Goal: Task Accomplishment & Management: Use online tool/utility

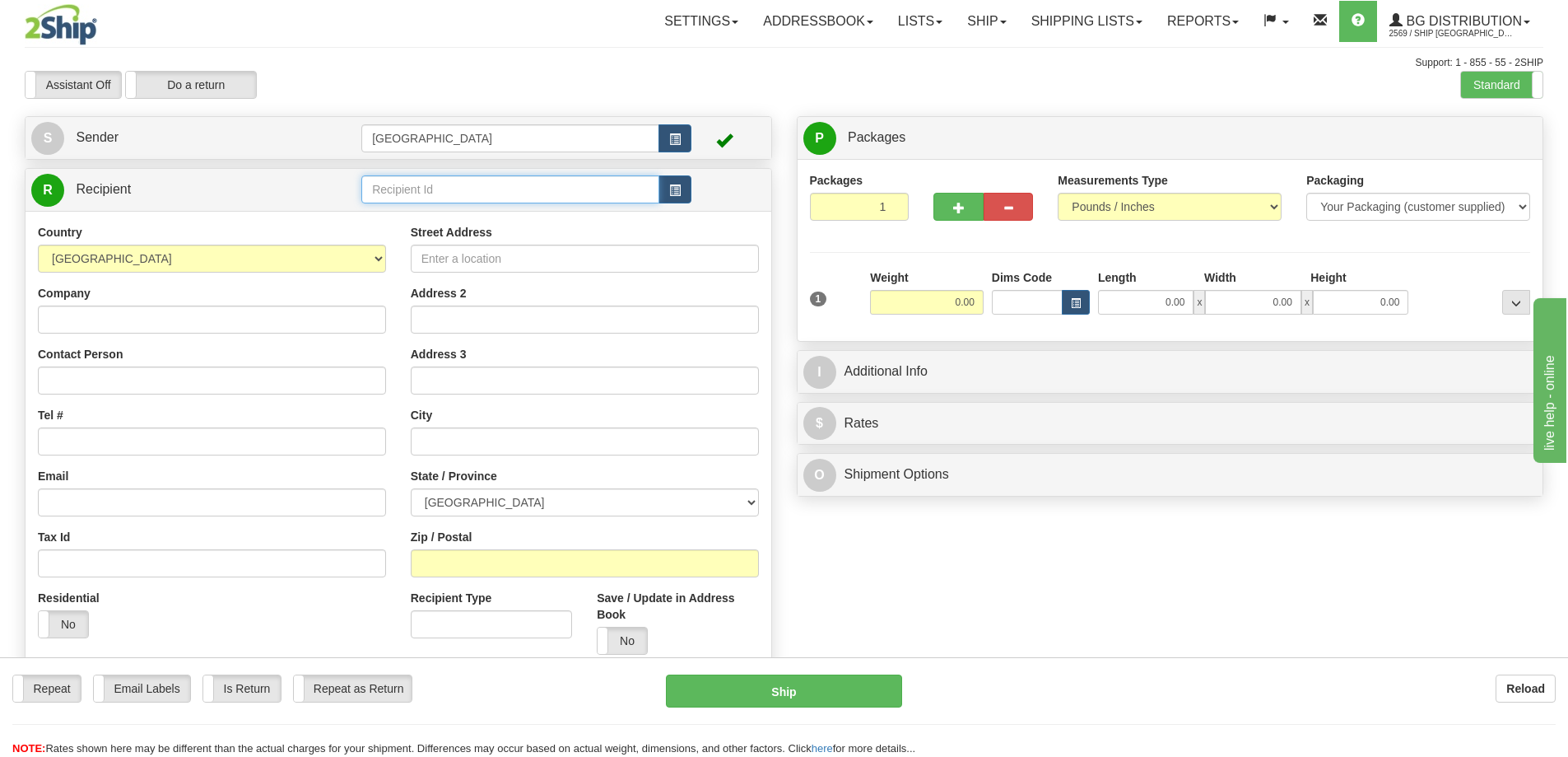
click at [419, 194] on input "text" at bounding box center [511, 189] width 298 height 28
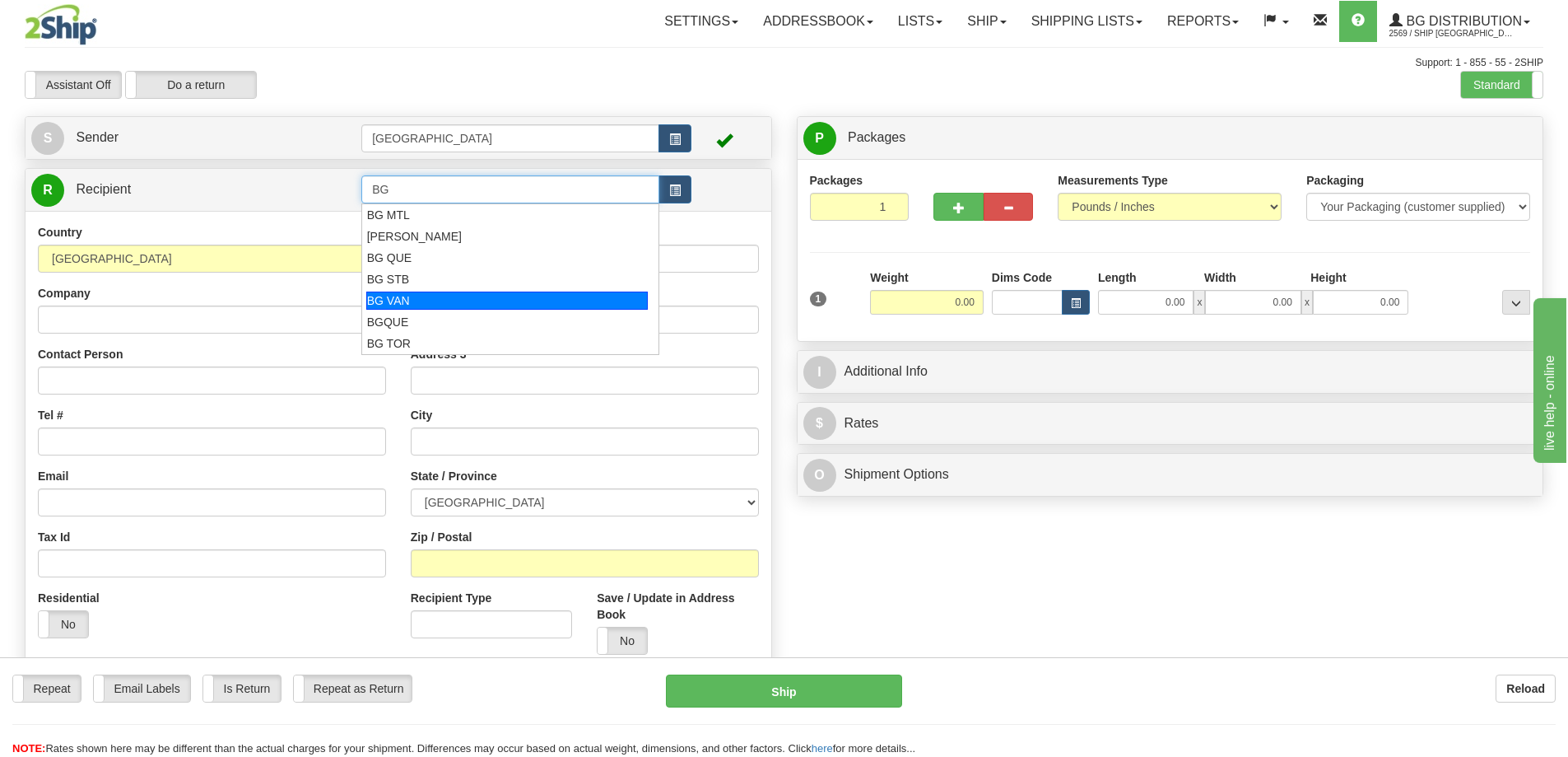
click at [401, 296] on div "BG VAN" at bounding box center [507, 301] width 282 height 18
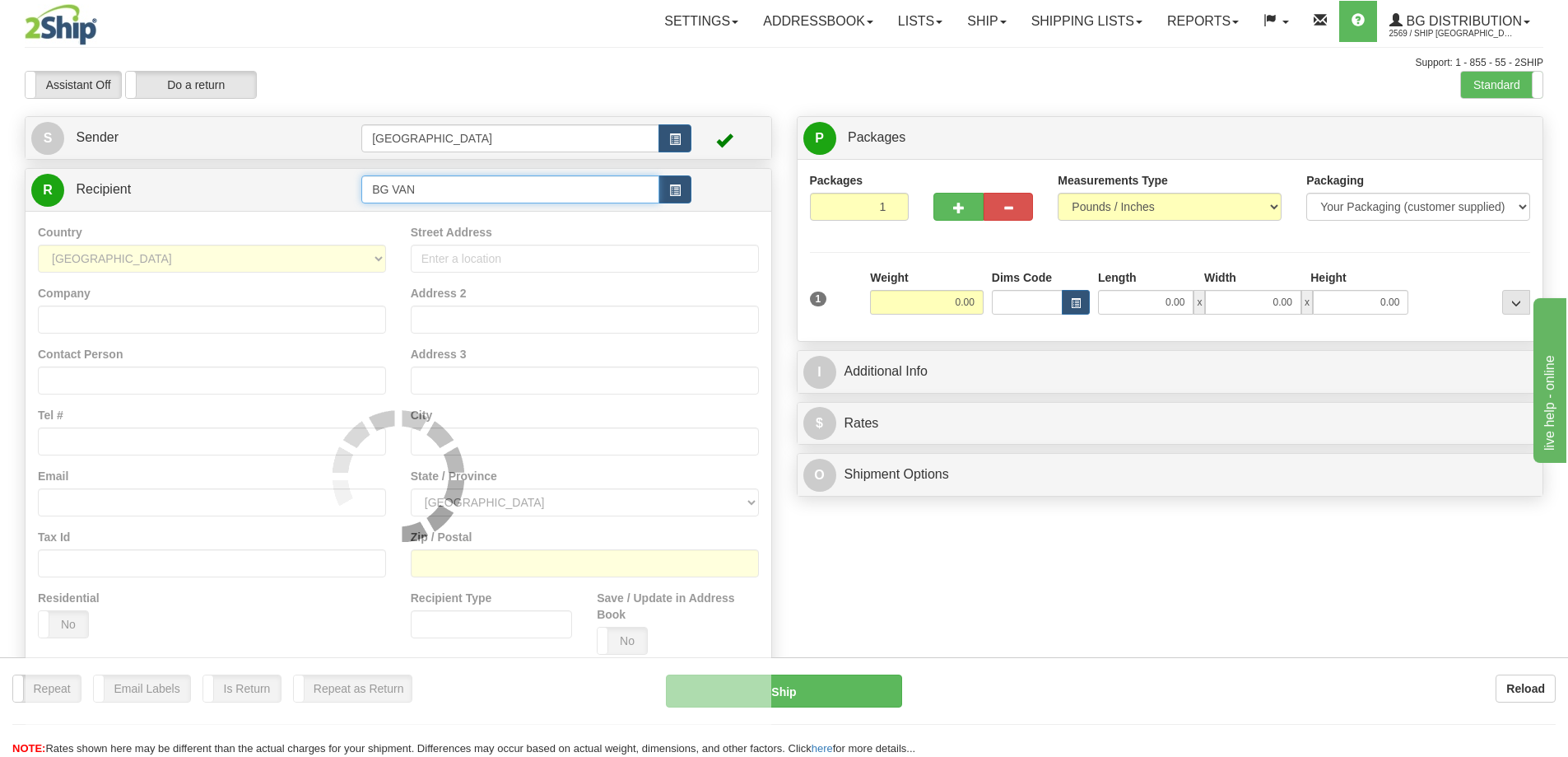
type input "BG VAN"
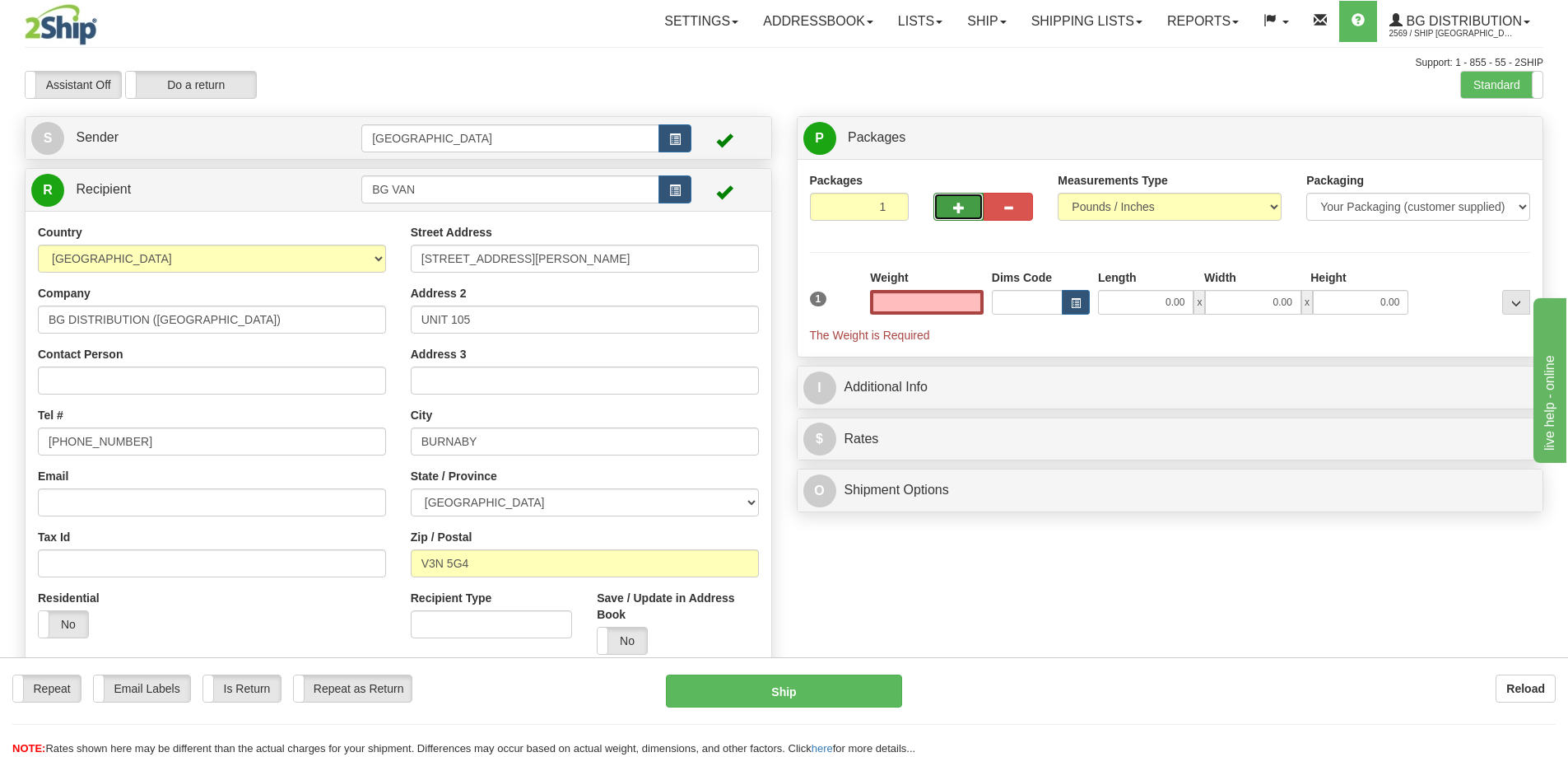
type input "0.00"
click at [956, 209] on span "button" at bounding box center [959, 208] width 12 height 11
type input "2"
click at [1481, 138] on span "Package Level" at bounding box center [1494, 139] width 65 height 12
radio input "true"
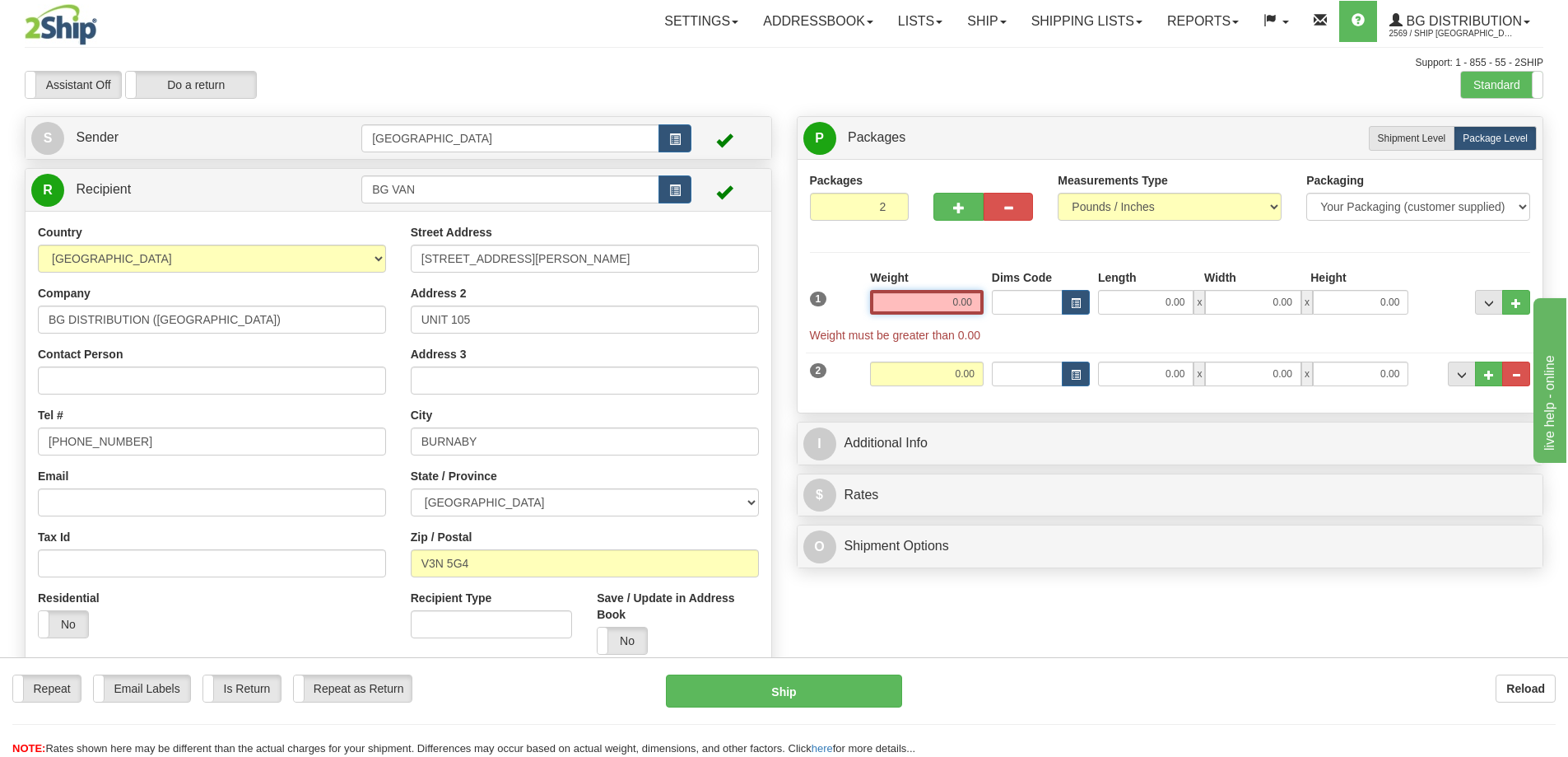
click at [975, 298] on input "0.00" at bounding box center [926, 302] width 114 height 25
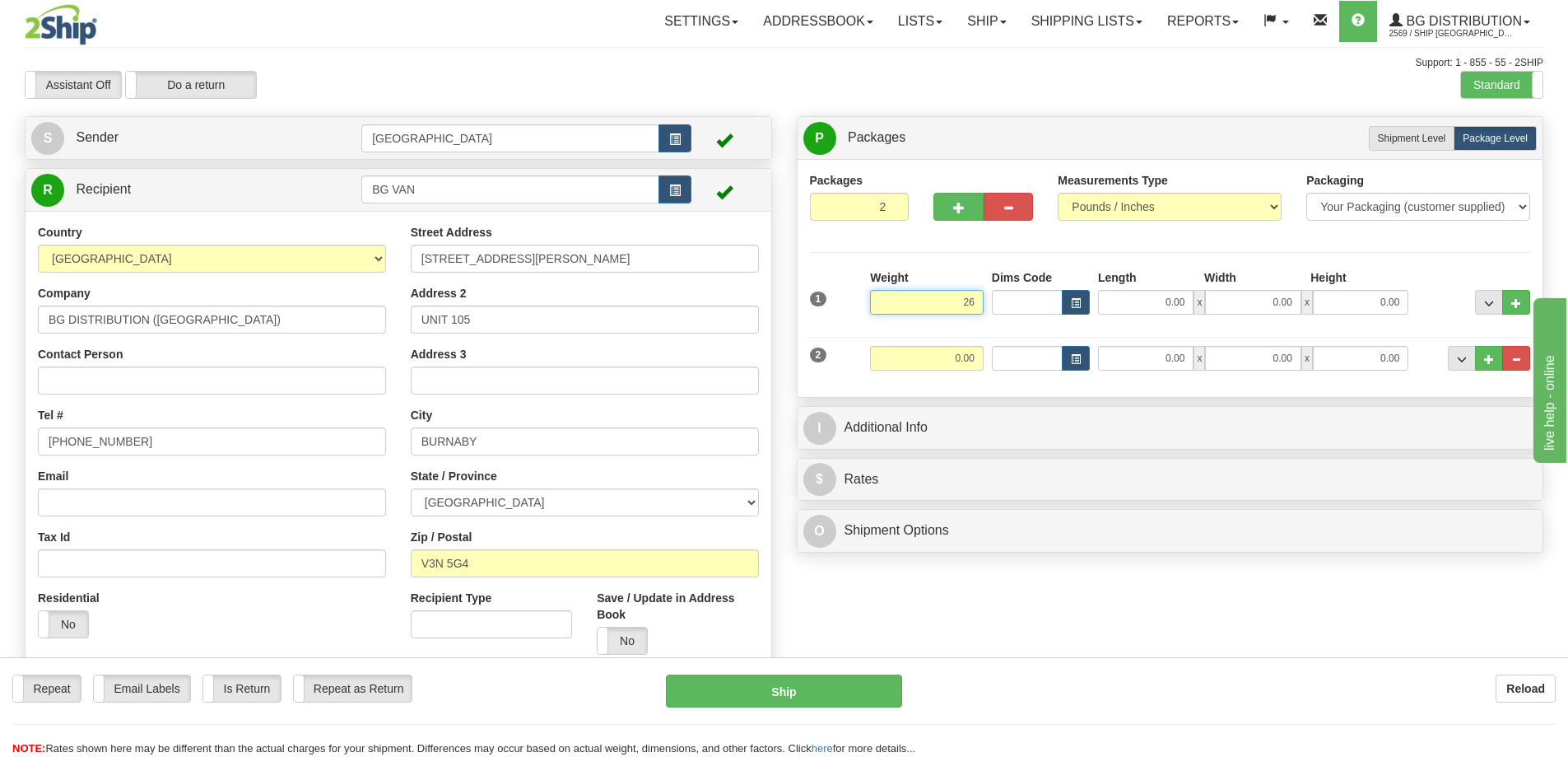
type input "26.00"
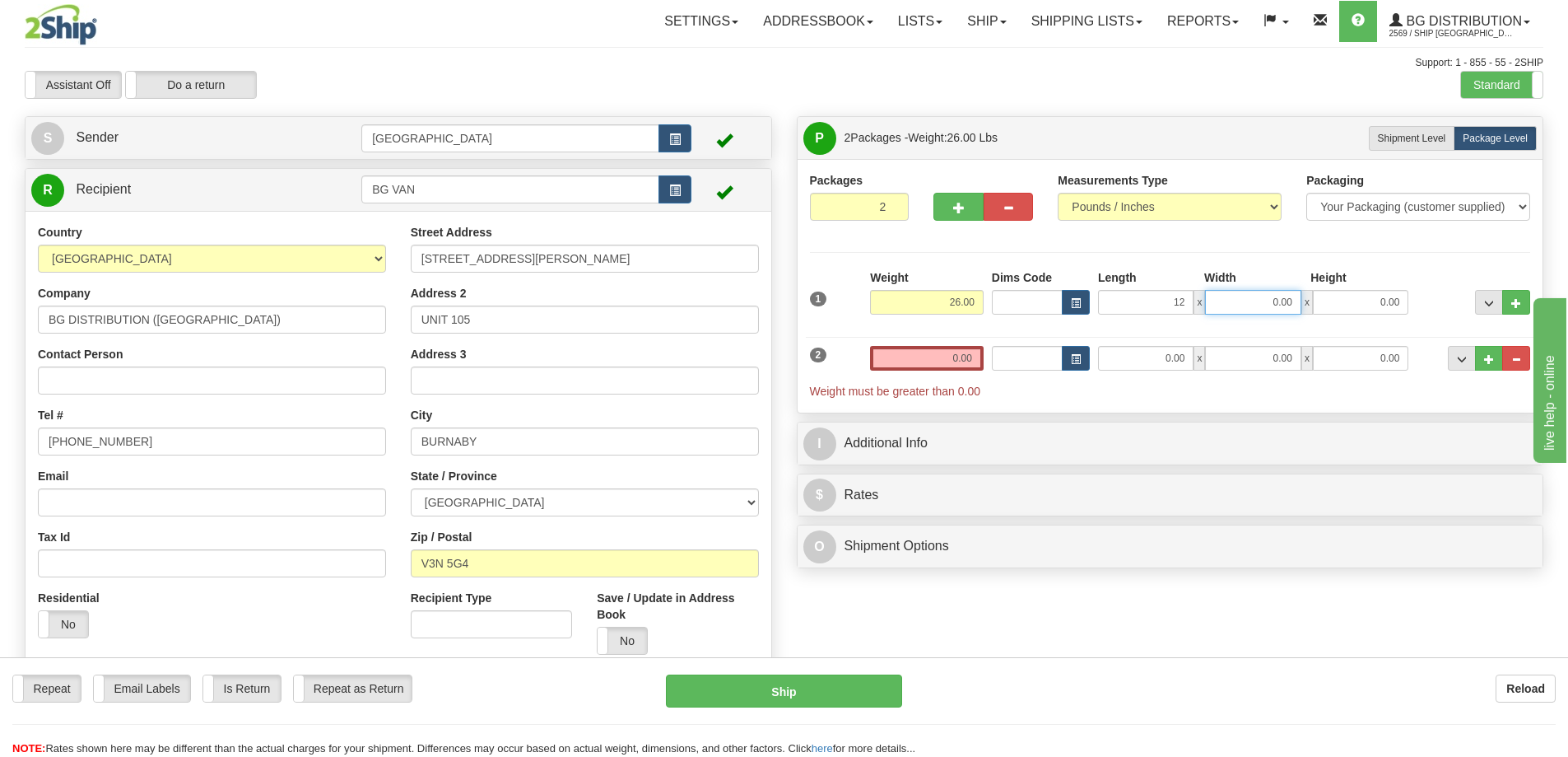
type input "12.00"
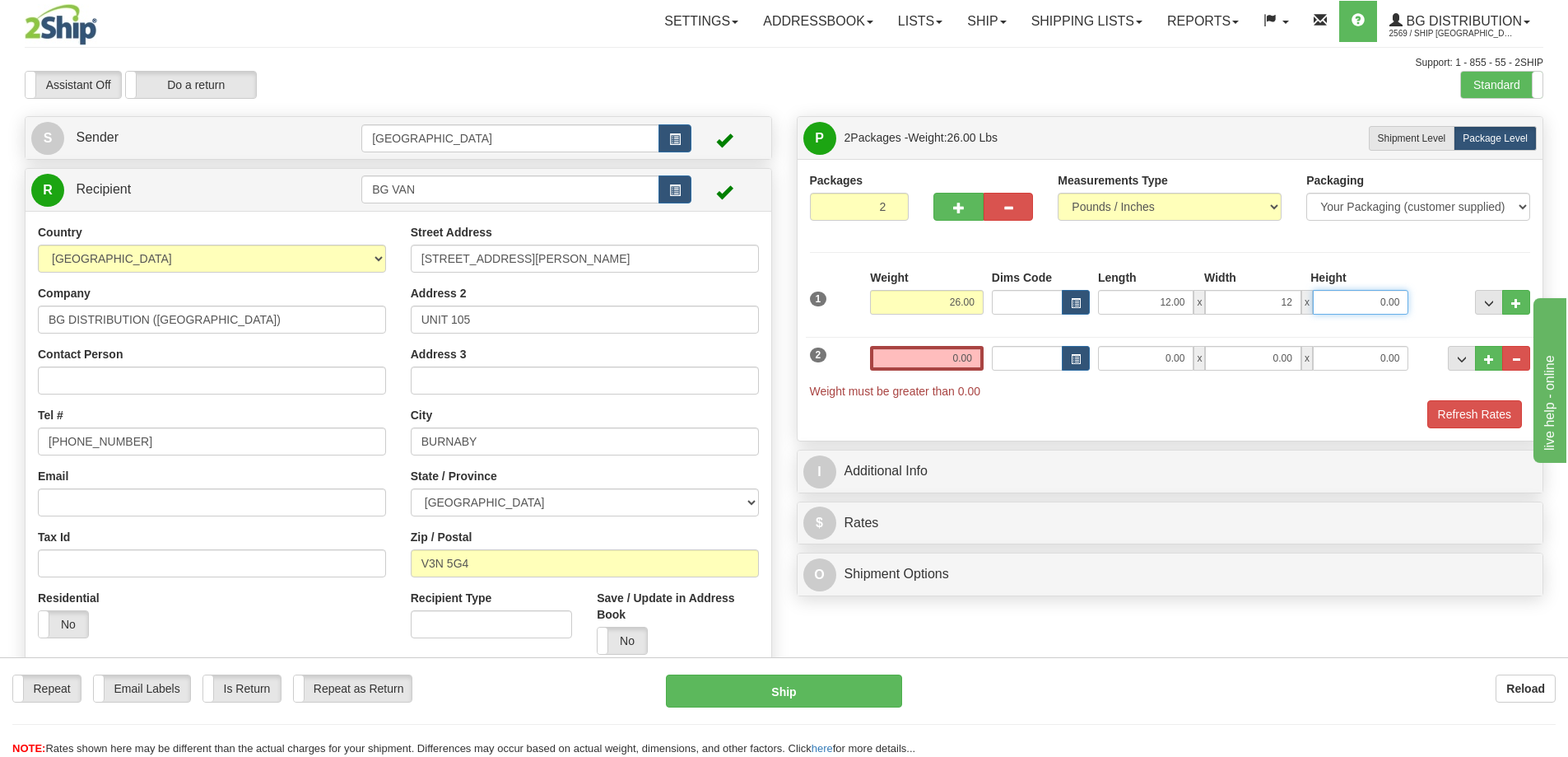
type input "12.00"
click at [971, 357] on input "0.00" at bounding box center [926, 358] width 114 height 25
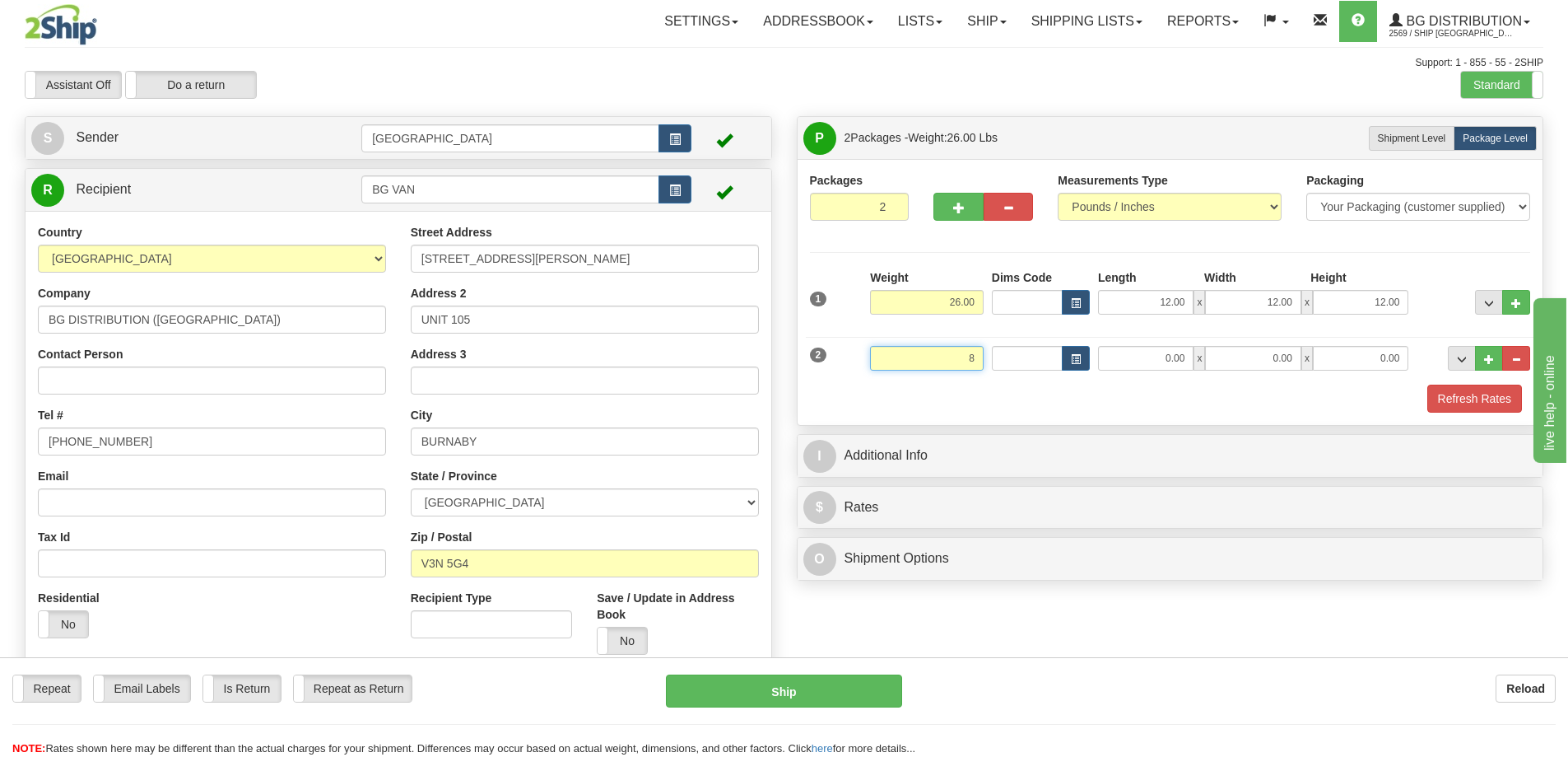
type input "8.00"
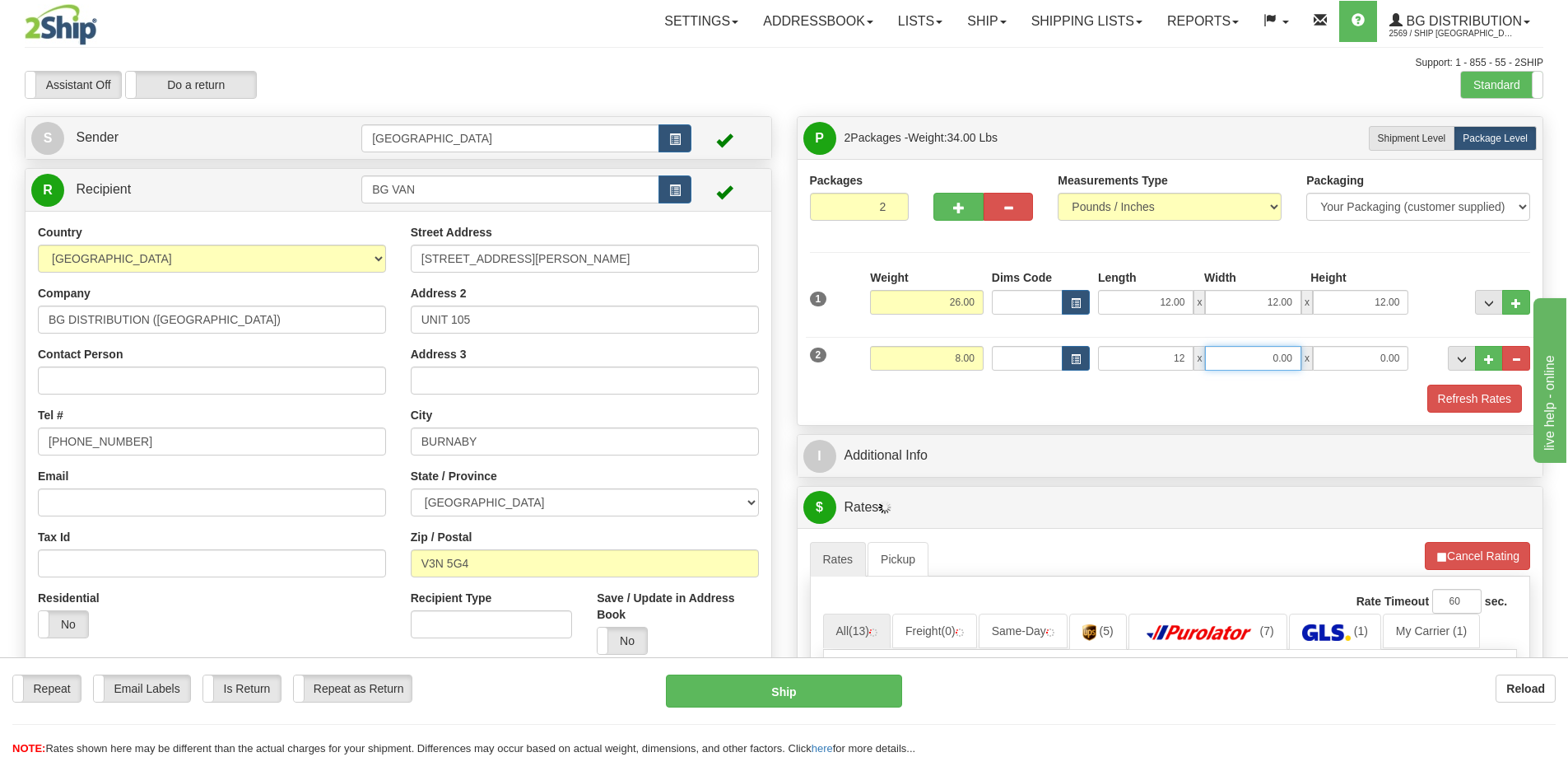
type input "12.00"
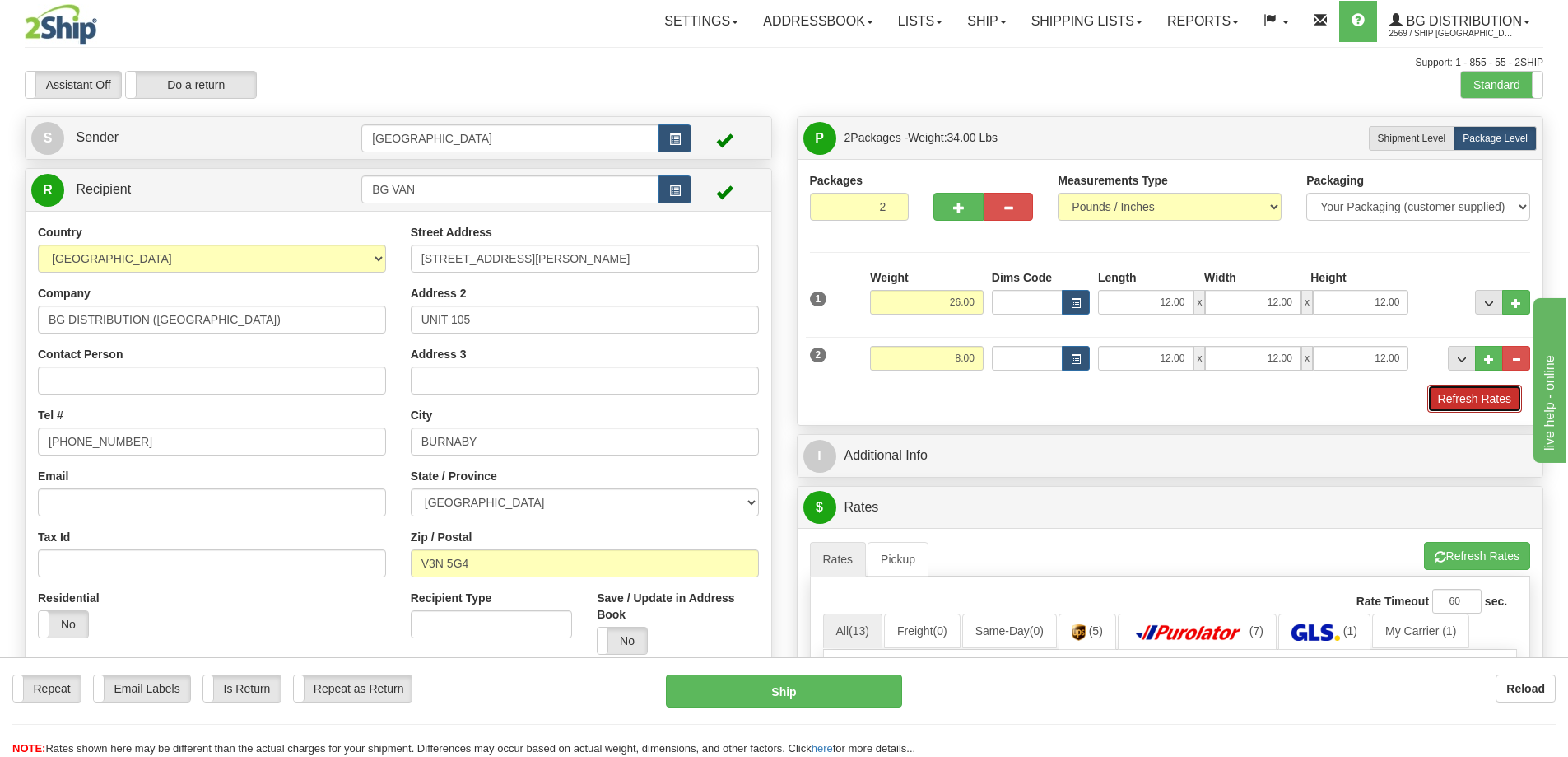
click at [1482, 402] on button "Refresh Rates" at bounding box center [1474, 399] width 95 height 28
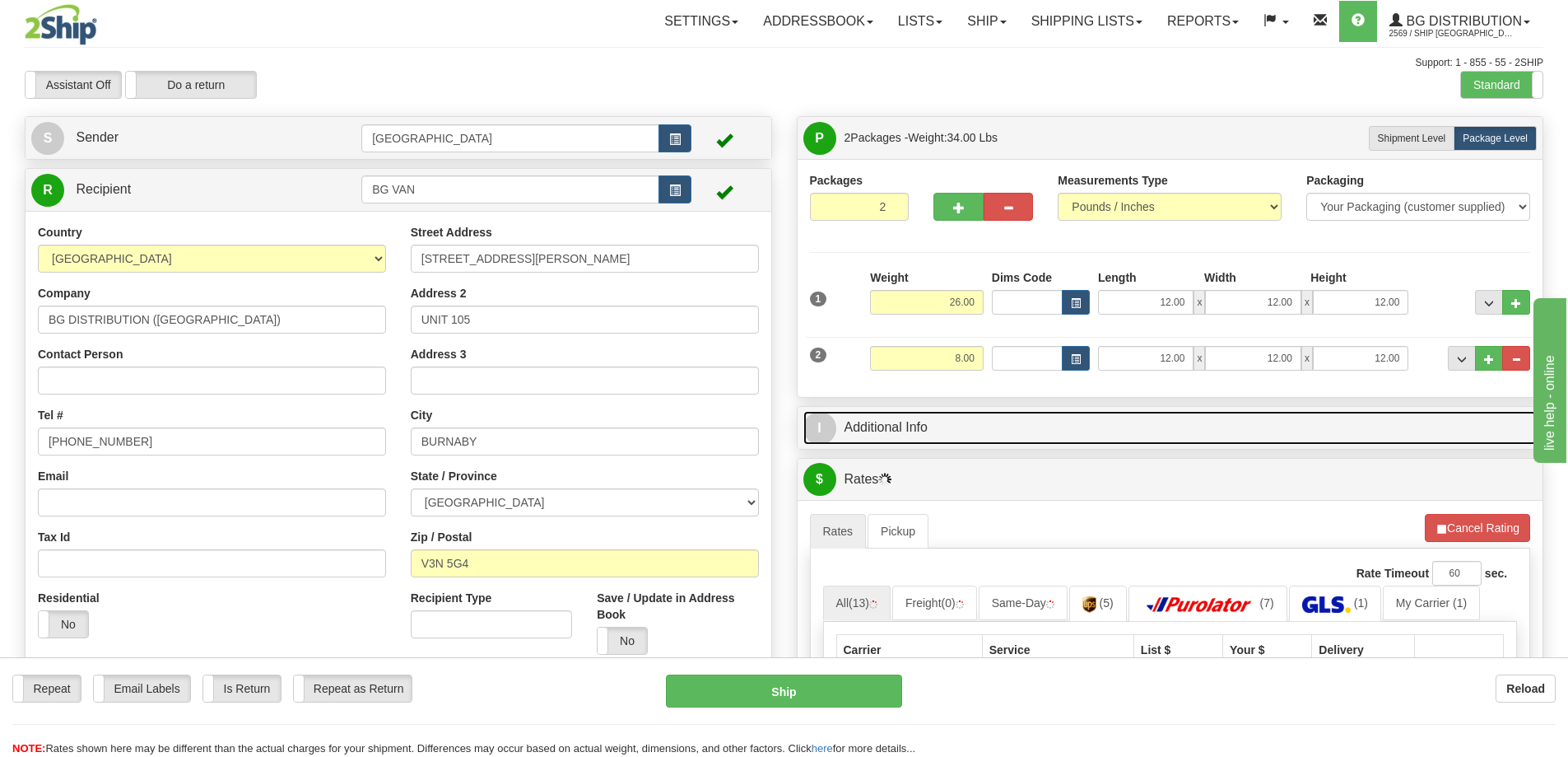
click at [1097, 419] on link "I Additional Info" at bounding box center [1170, 428] width 735 height 34
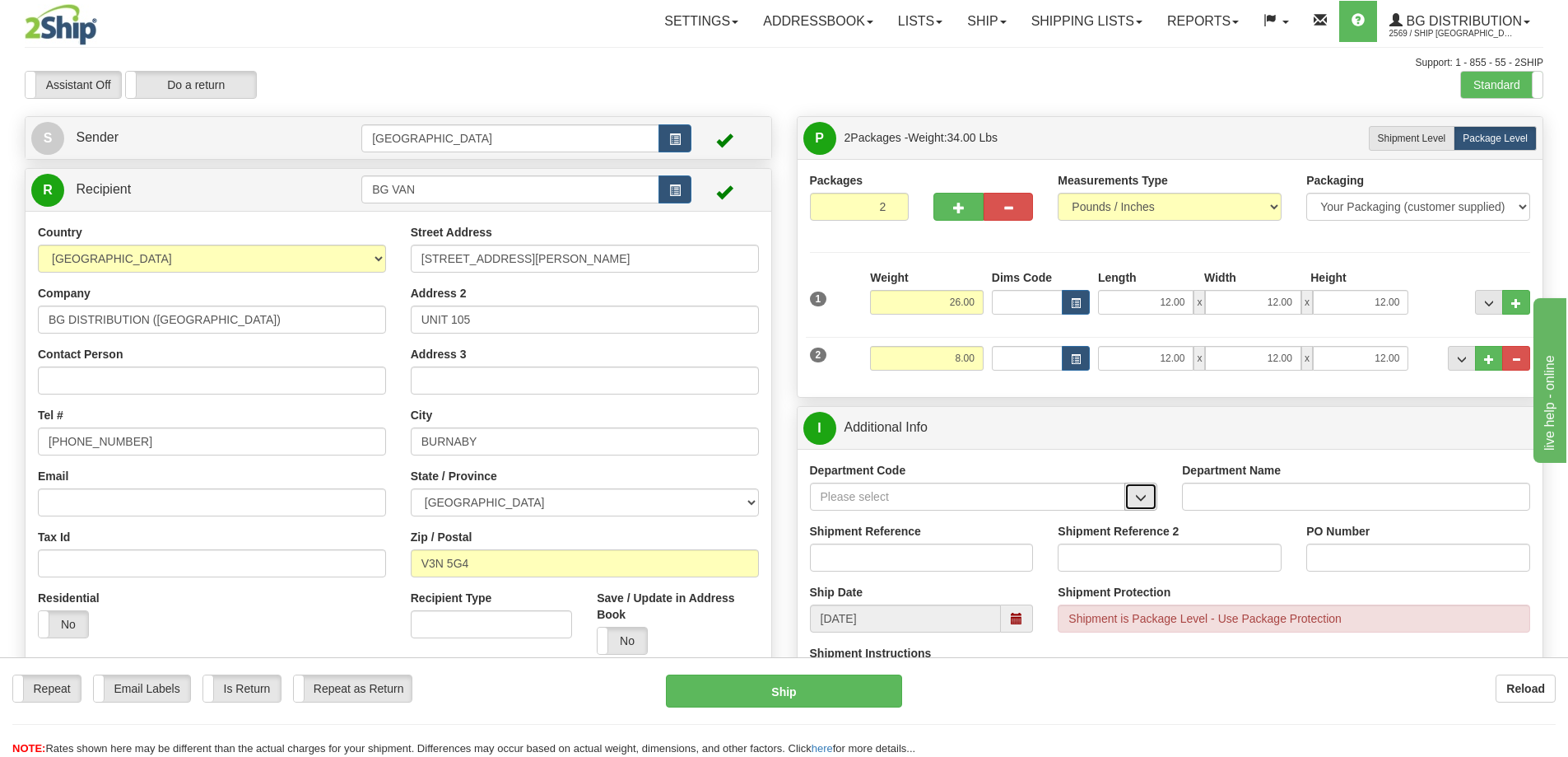
click at [1140, 498] on span "button" at bounding box center [1141, 497] width 12 height 11
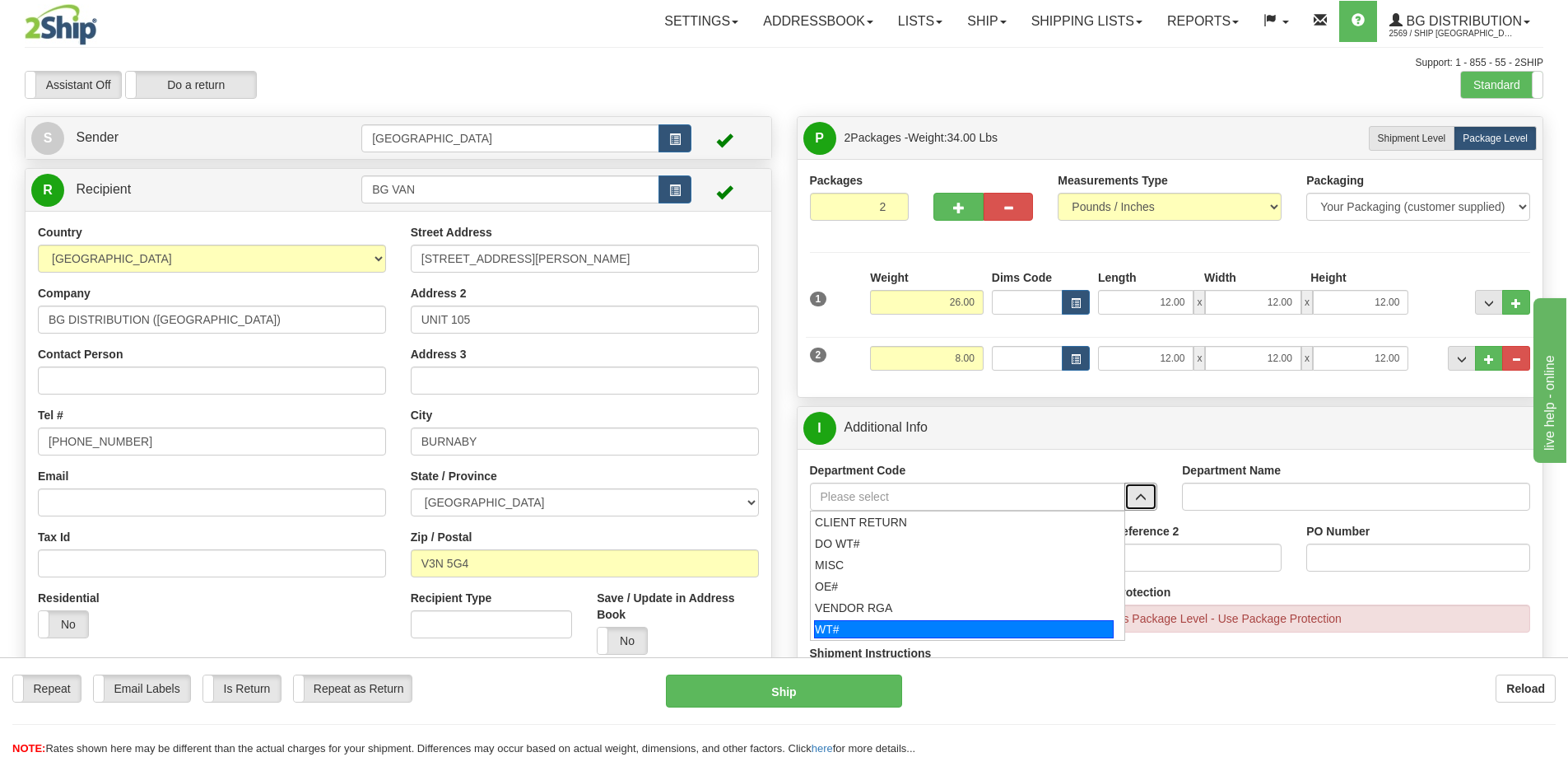
click at [888, 623] on div "WT#" at bounding box center [963, 629] width 300 height 18
type input "WT#"
type input "WAREHOUSE TRANSFERS"
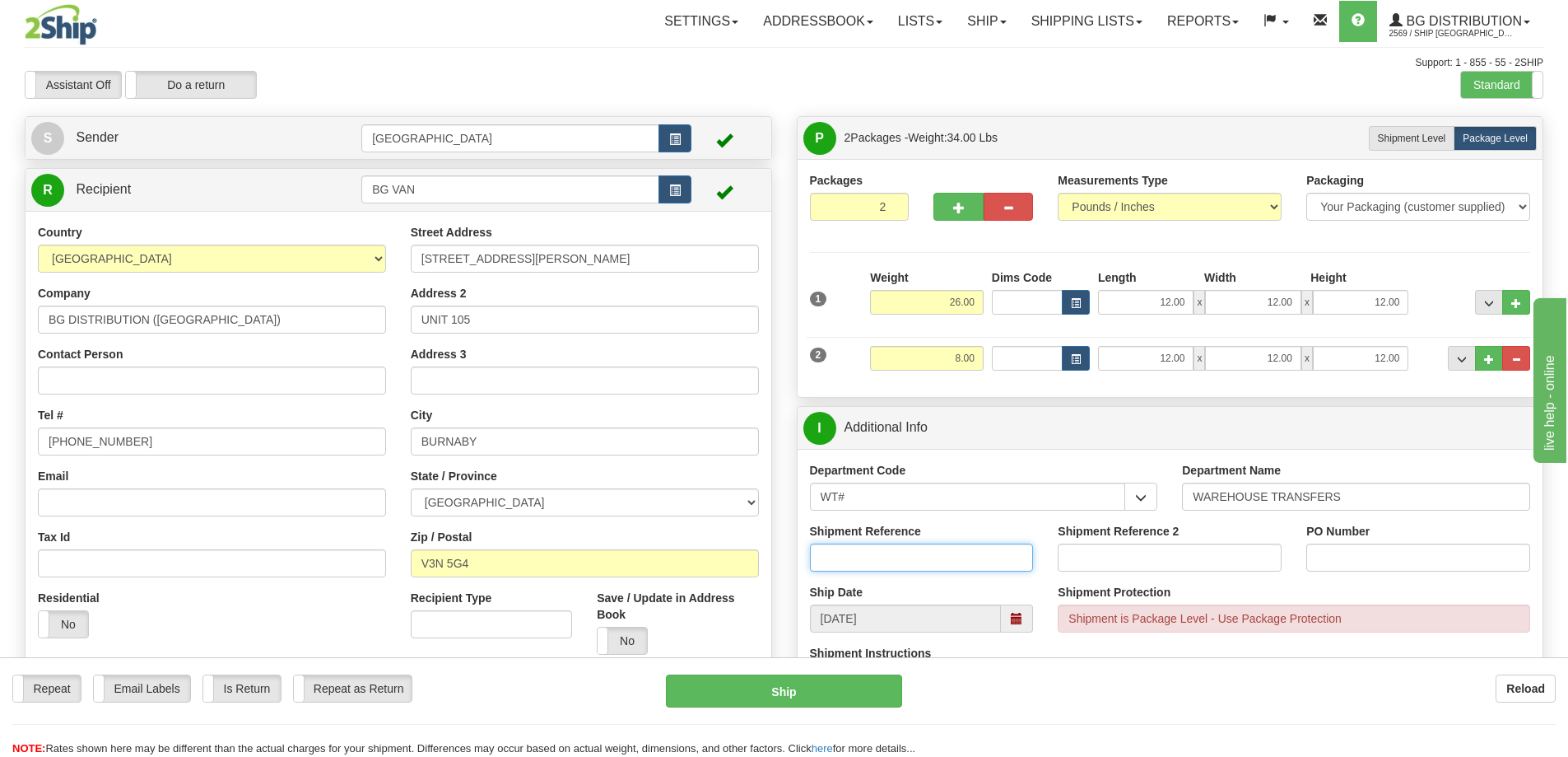
click at [916, 561] on input "Shipment Reference" at bounding box center [921, 558] width 224 height 28
type input "165843 165883 165905 165951"
click at [1338, 556] on input "PO Number" at bounding box center [1418, 558] width 224 height 28
type input "N/A"
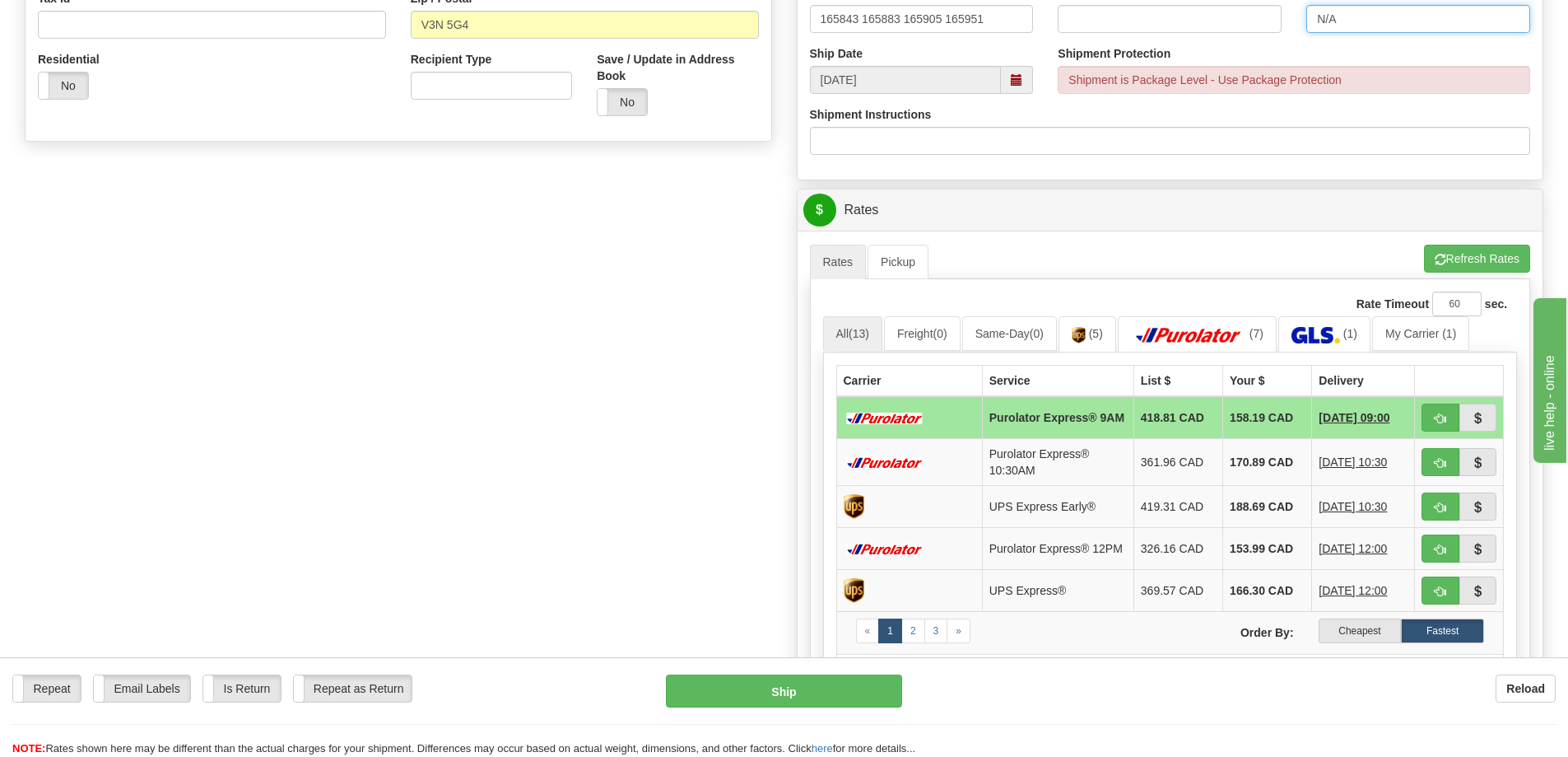
scroll to position [576, 0]
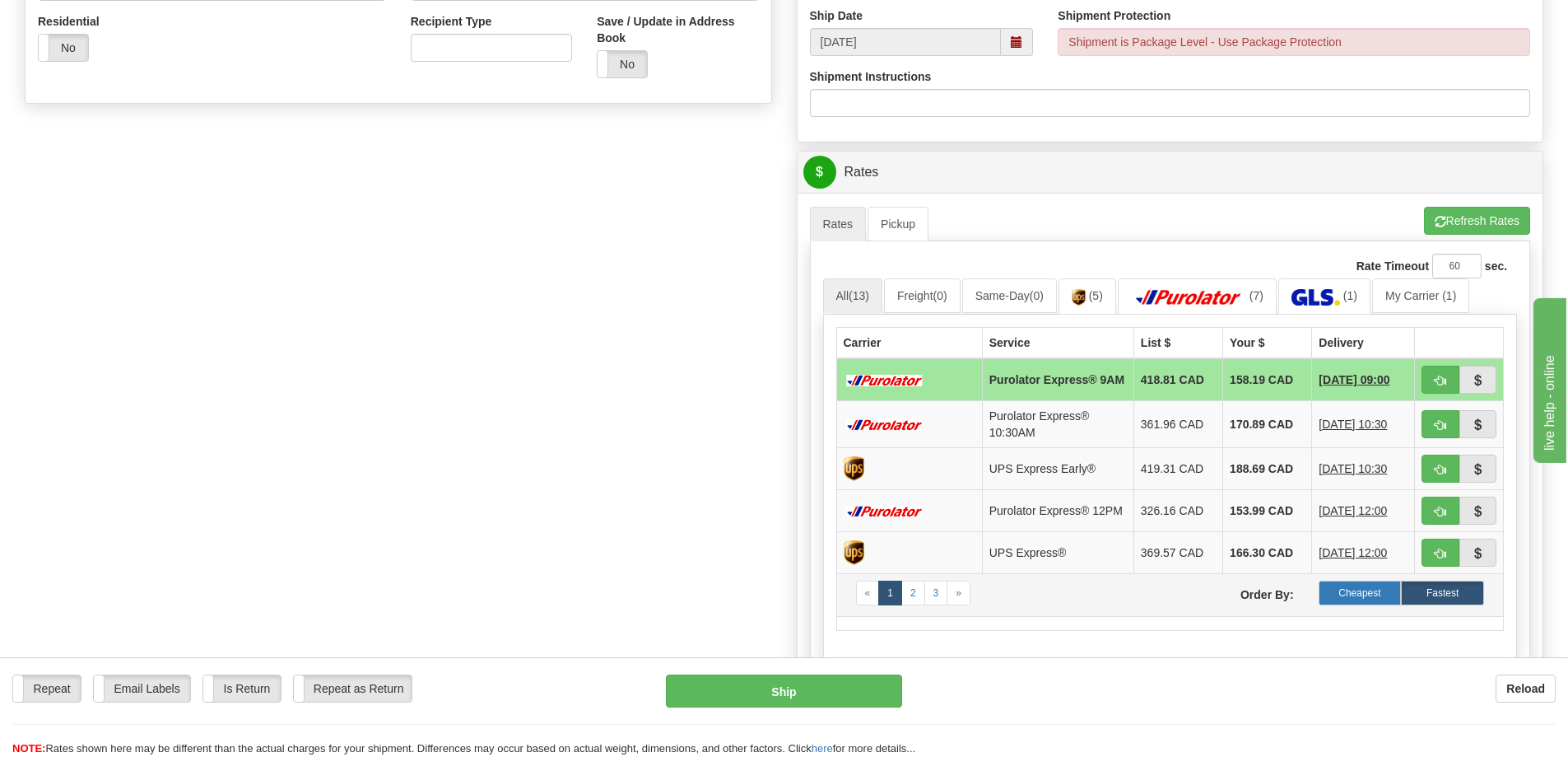
click at [1345, 601] on label "Cheapest" at bounding box center [1359, 593] width 83 height 25
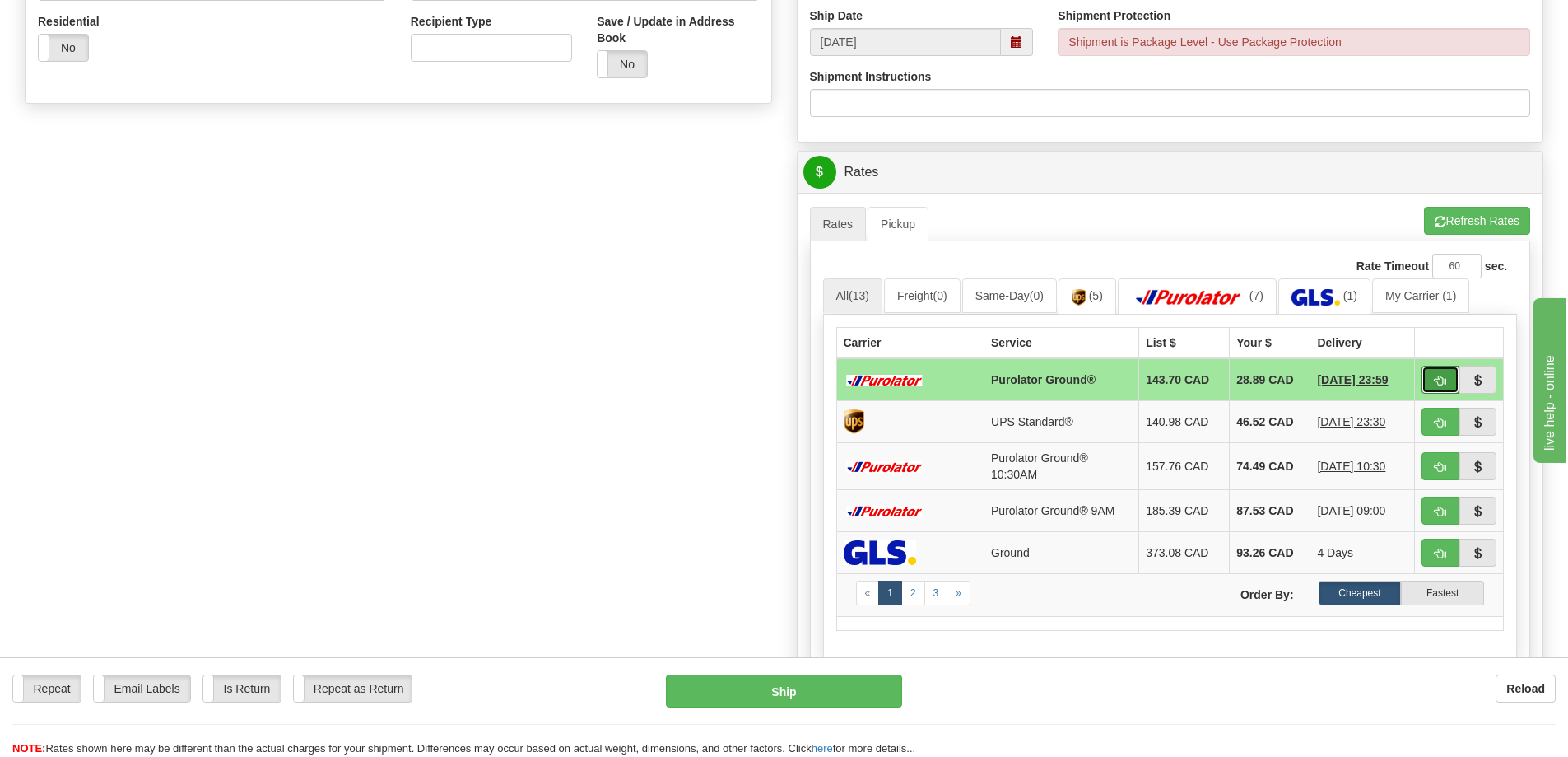
click at [1435, 376] on span "button" at bounding box center [1440, 381] width 12 height 11
type input "260"
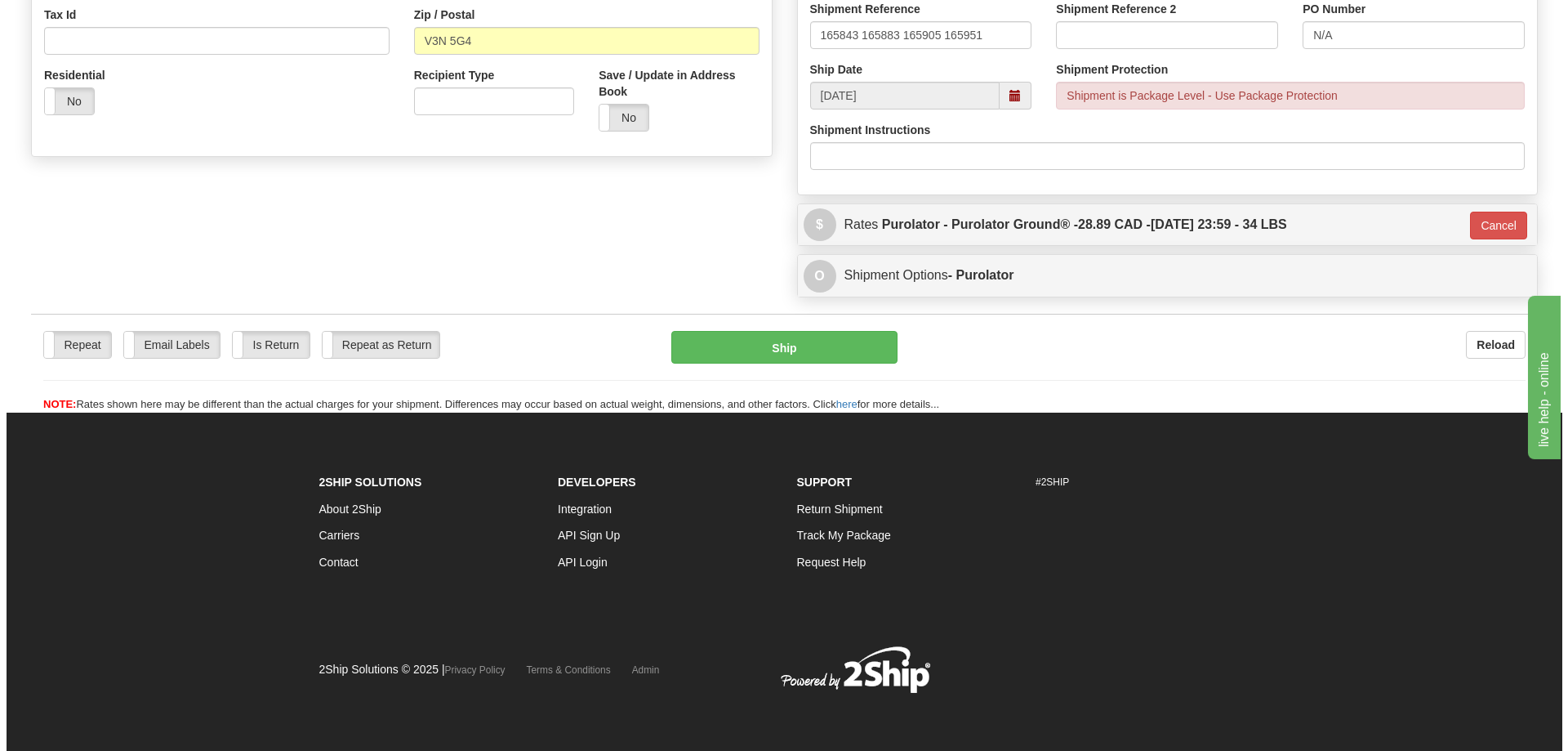
scroll to position [519, 0]
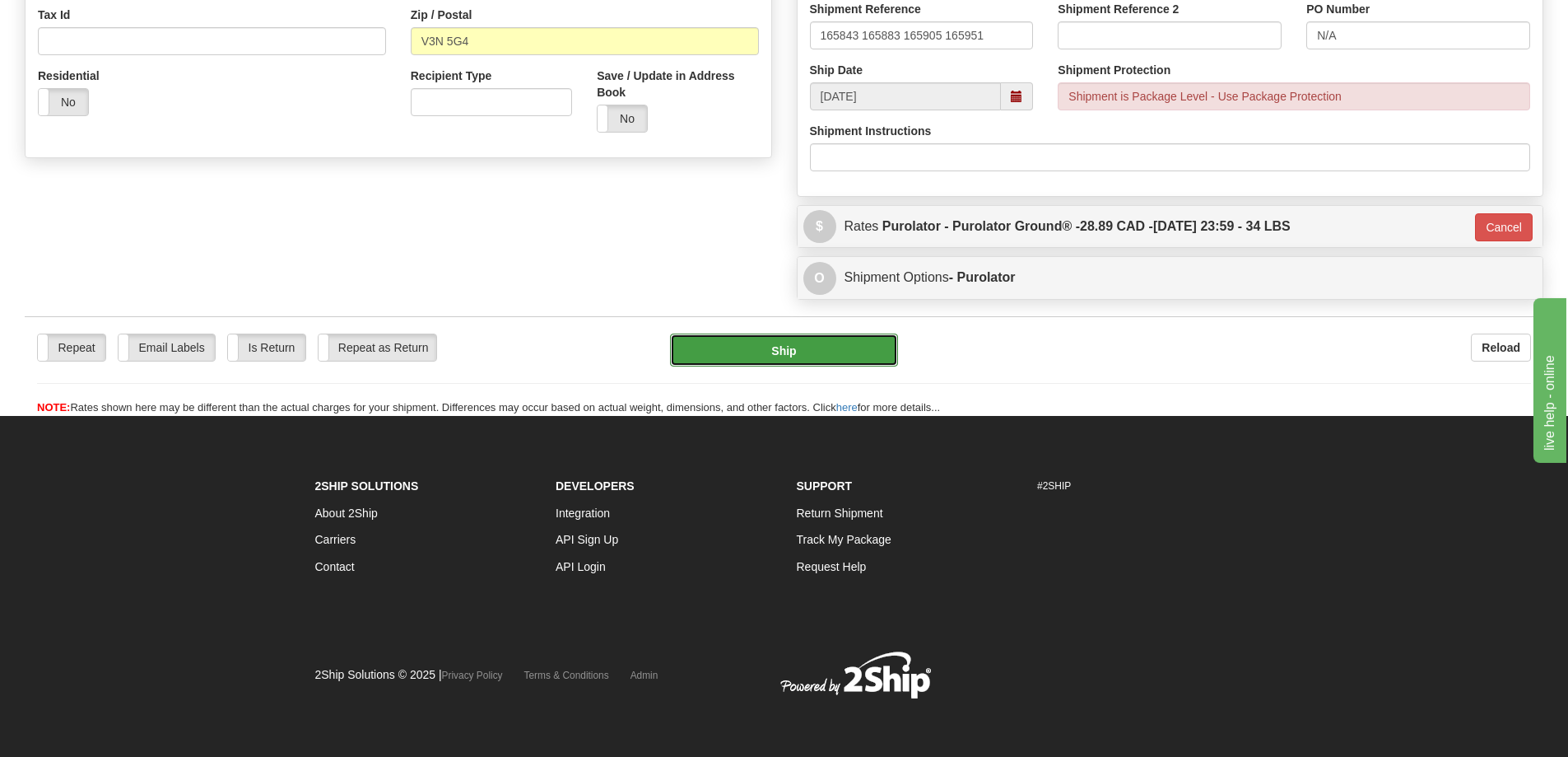
click at [840, 343] on button "Ship" at bounding box center [784, 350] width 228 height 33
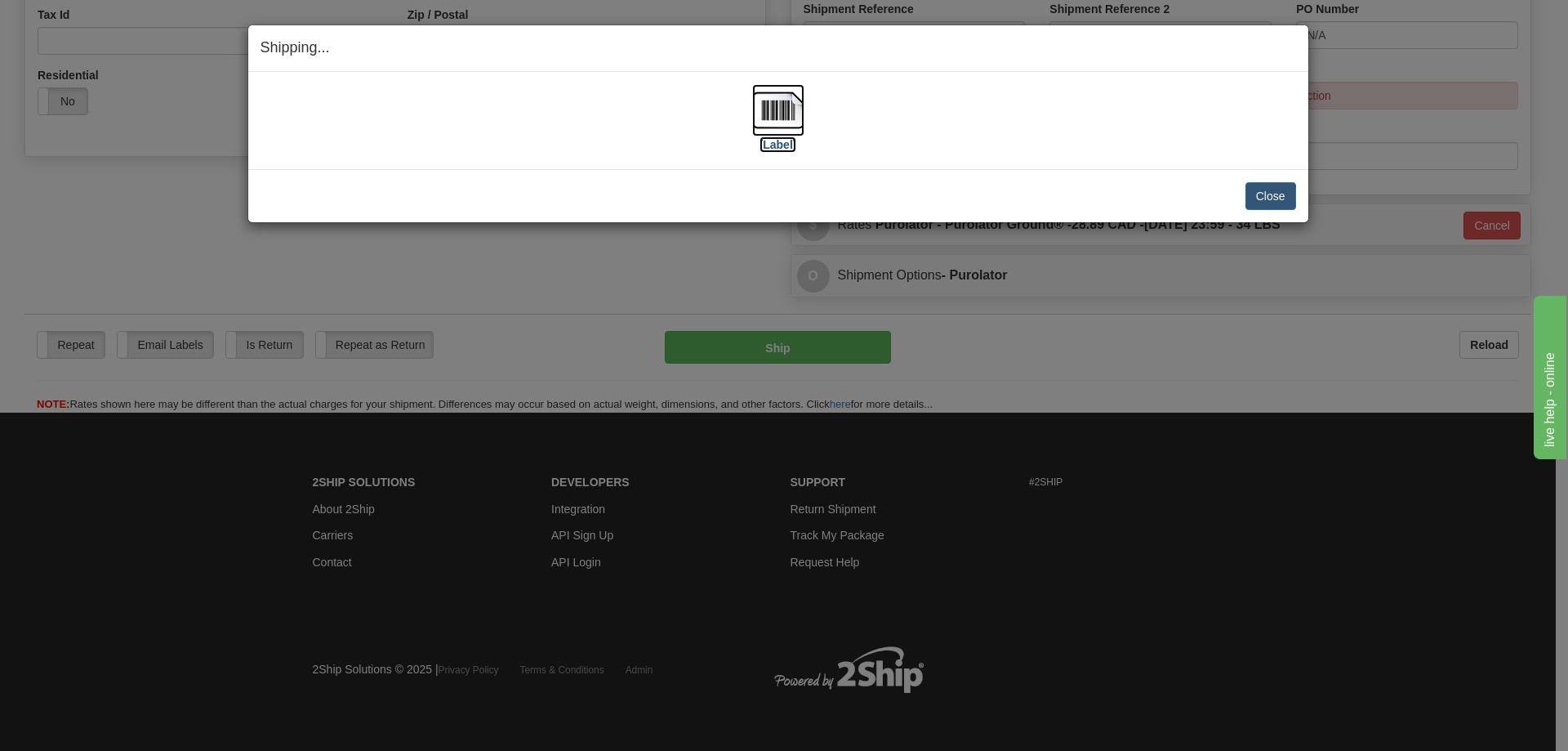
click at [778, 144] on label "[Label]" at bounding box center [779, 145] width 38 height 16
click at [1272, 192] on button "Close" at bounding box center [1270, 196] width 51 height 28
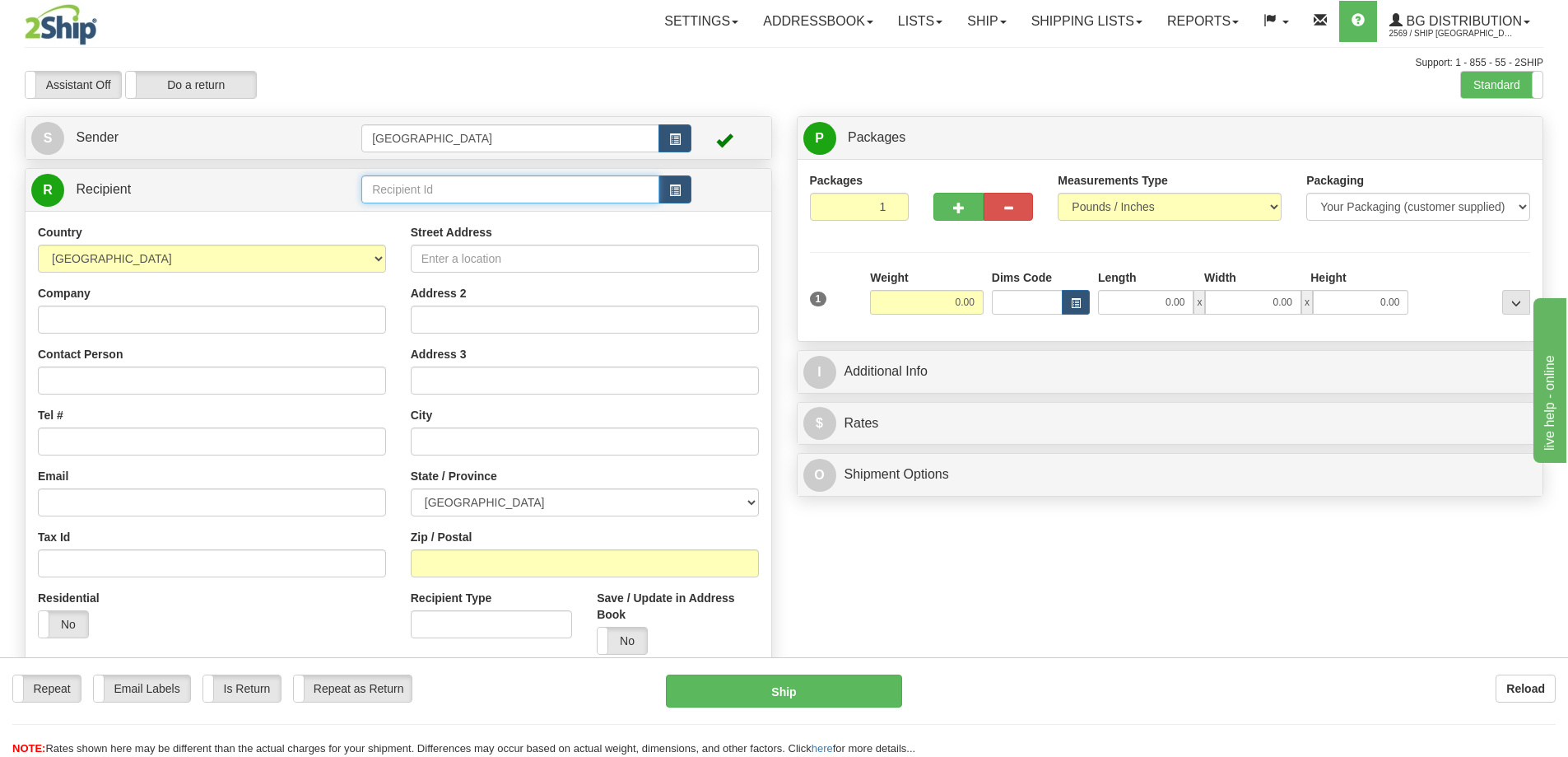
click at [424, 194] on input "text" at bounding box center [511, 189] width 298 height 28
click at [395, 212] on div "52000" at bounding box center [507, 215] width 282 height 18
type input "52000"
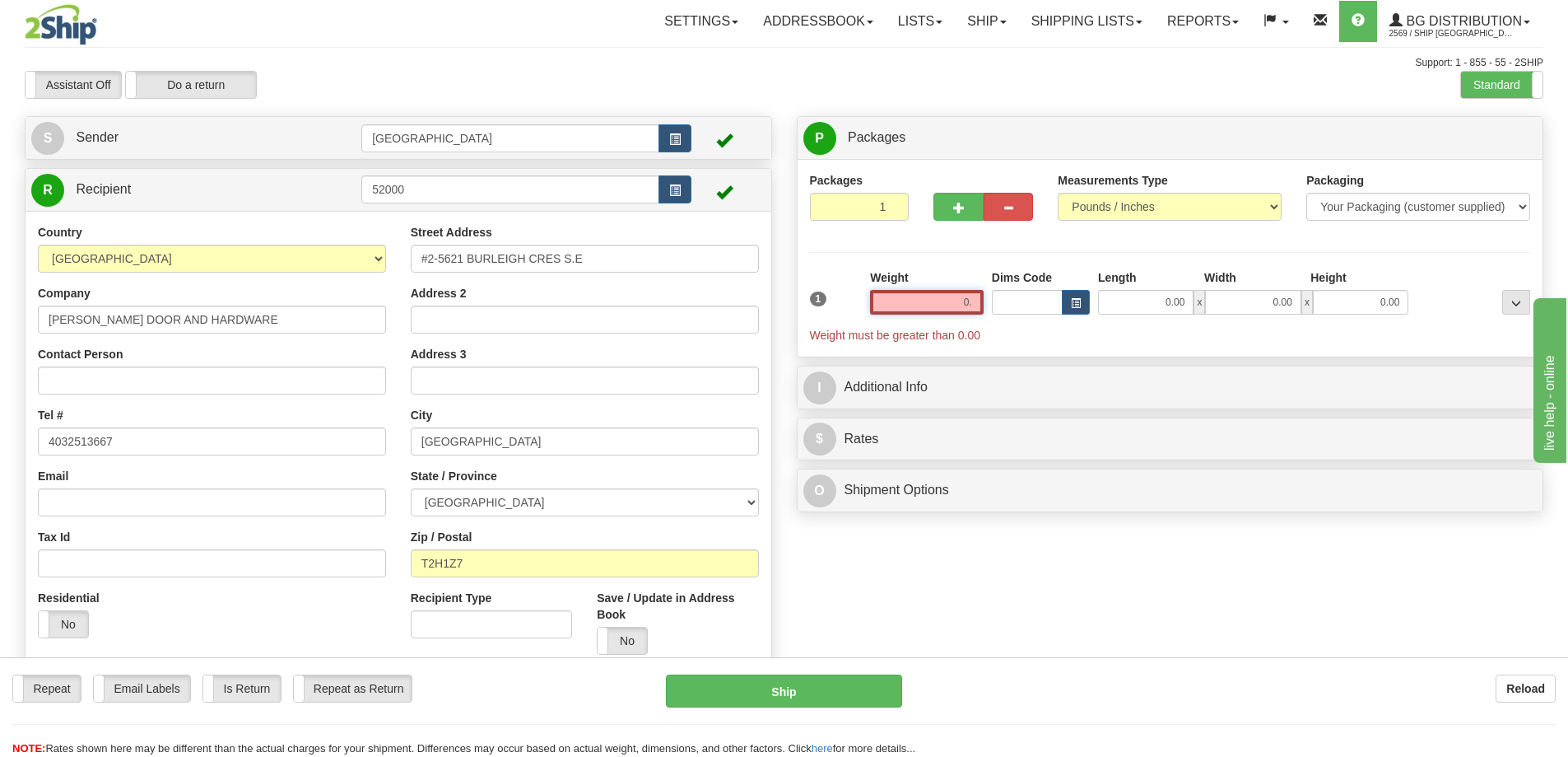
type input "0"
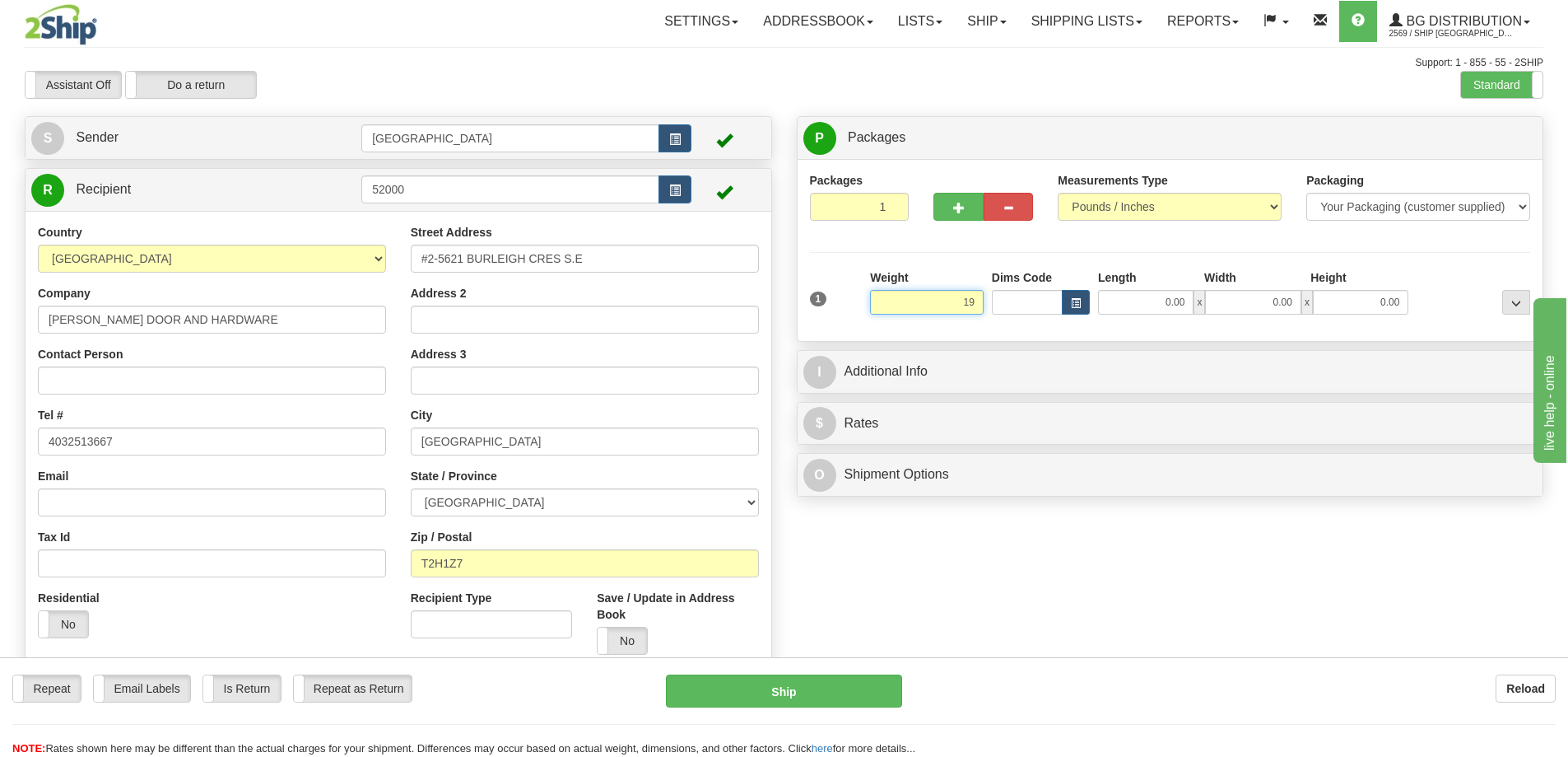
type input "19.00"
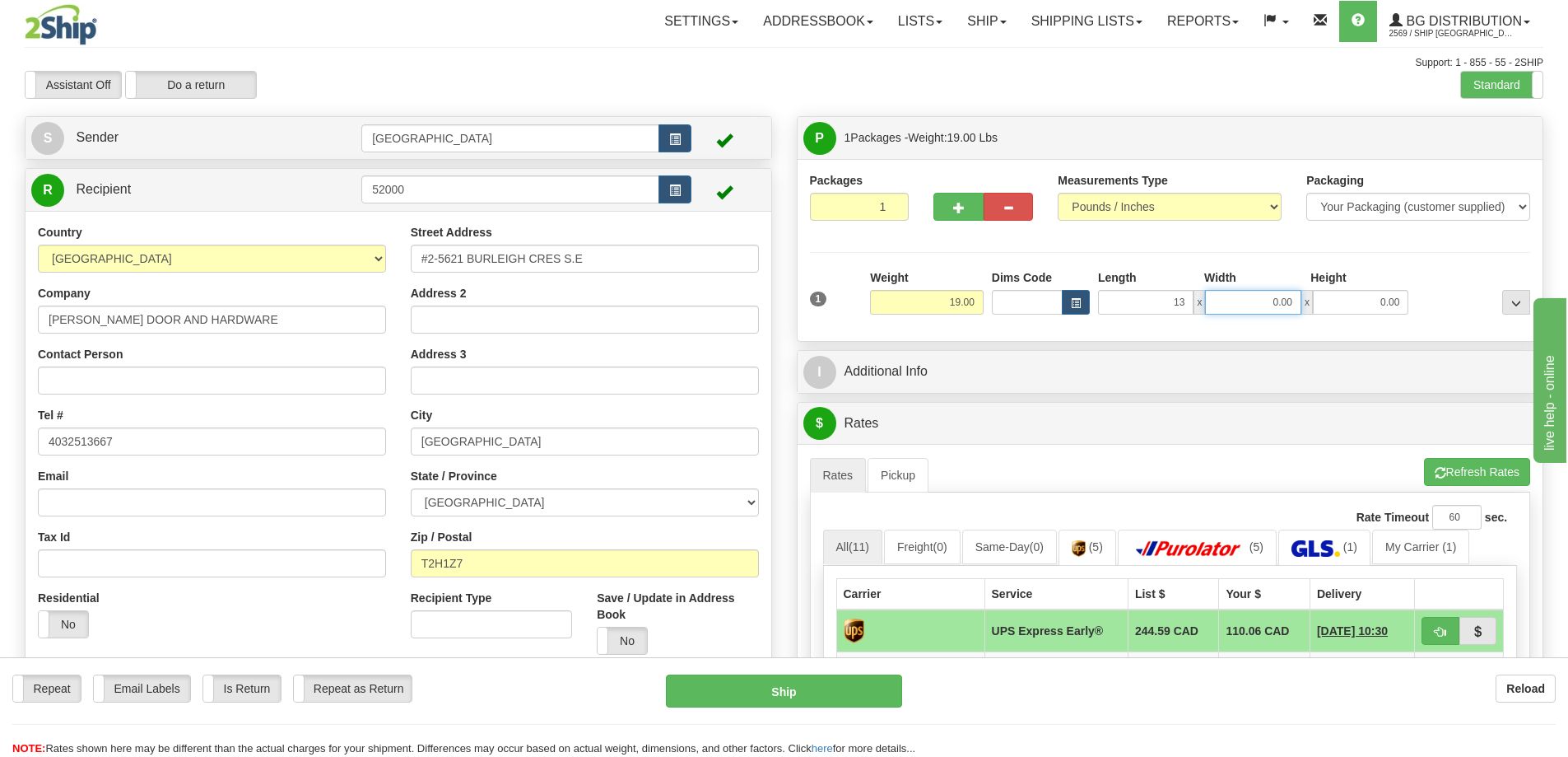
type input "13.00"
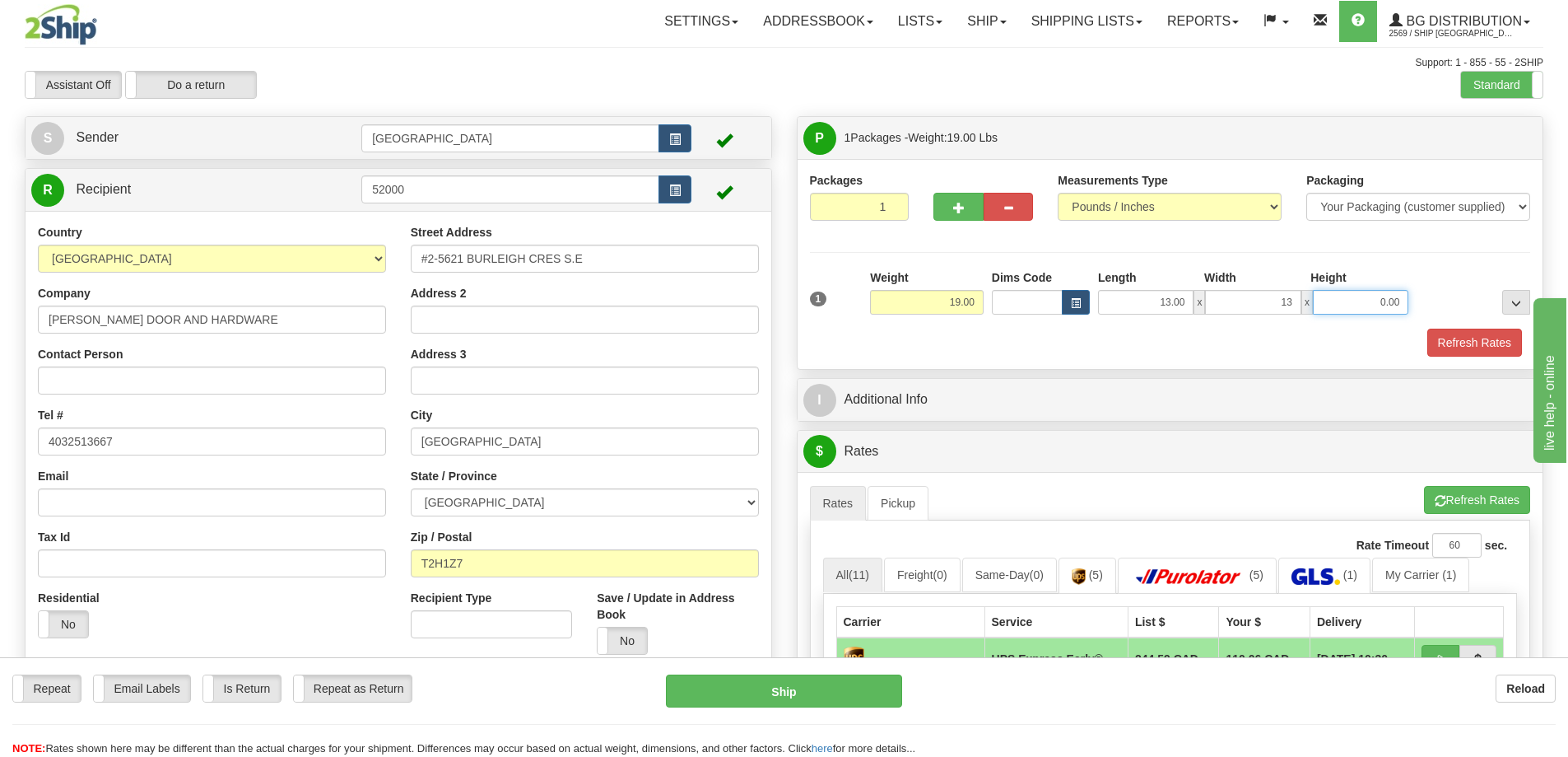
type input "13.00"
click at [1454, 339] on button "Refresh Rates" at bounding box center [1474, 343] width 95 height 28
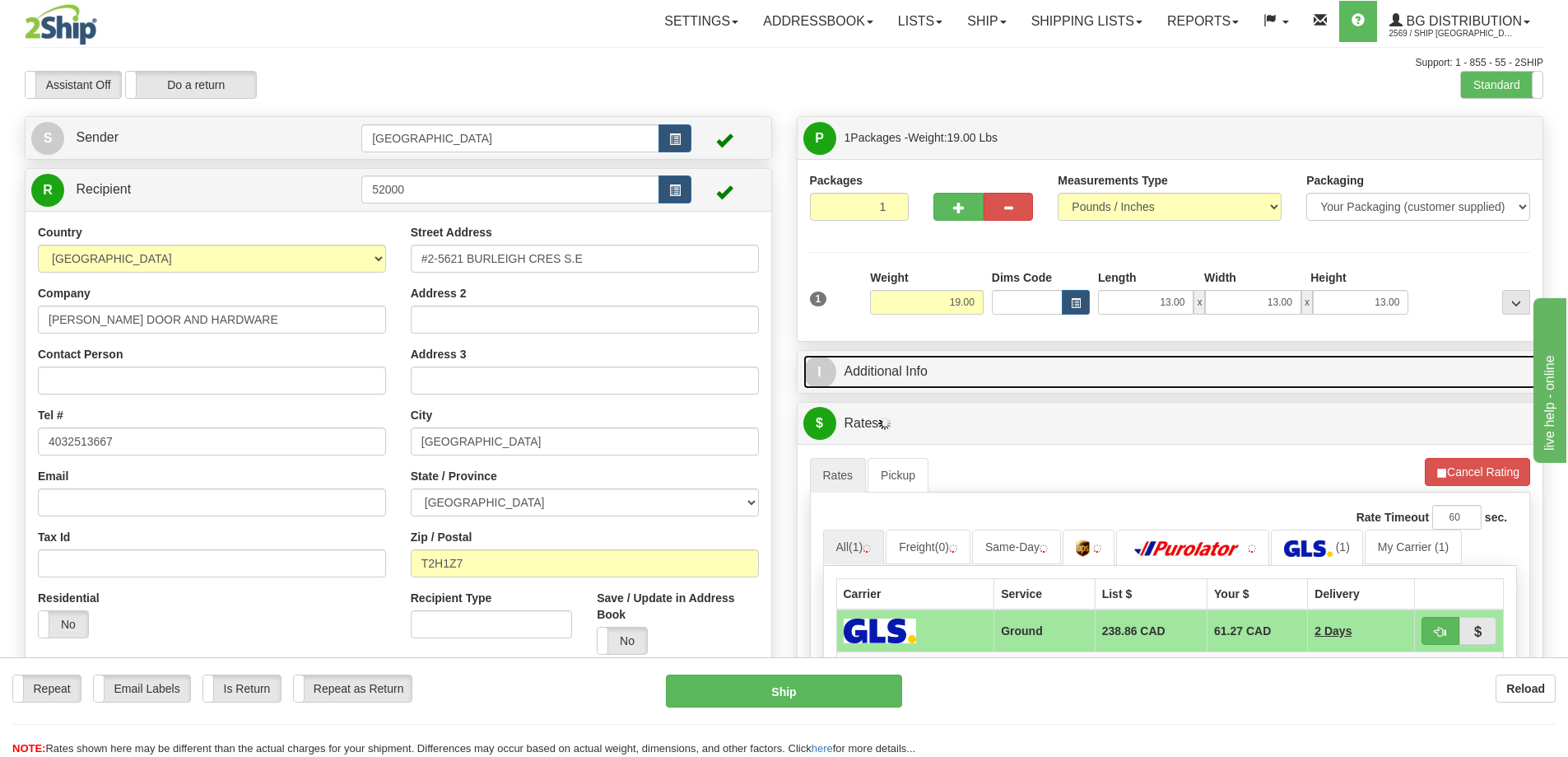
click at [1010, 378] on link "I Additional Info" at bounding box center [1170, 372] width 735 height 34
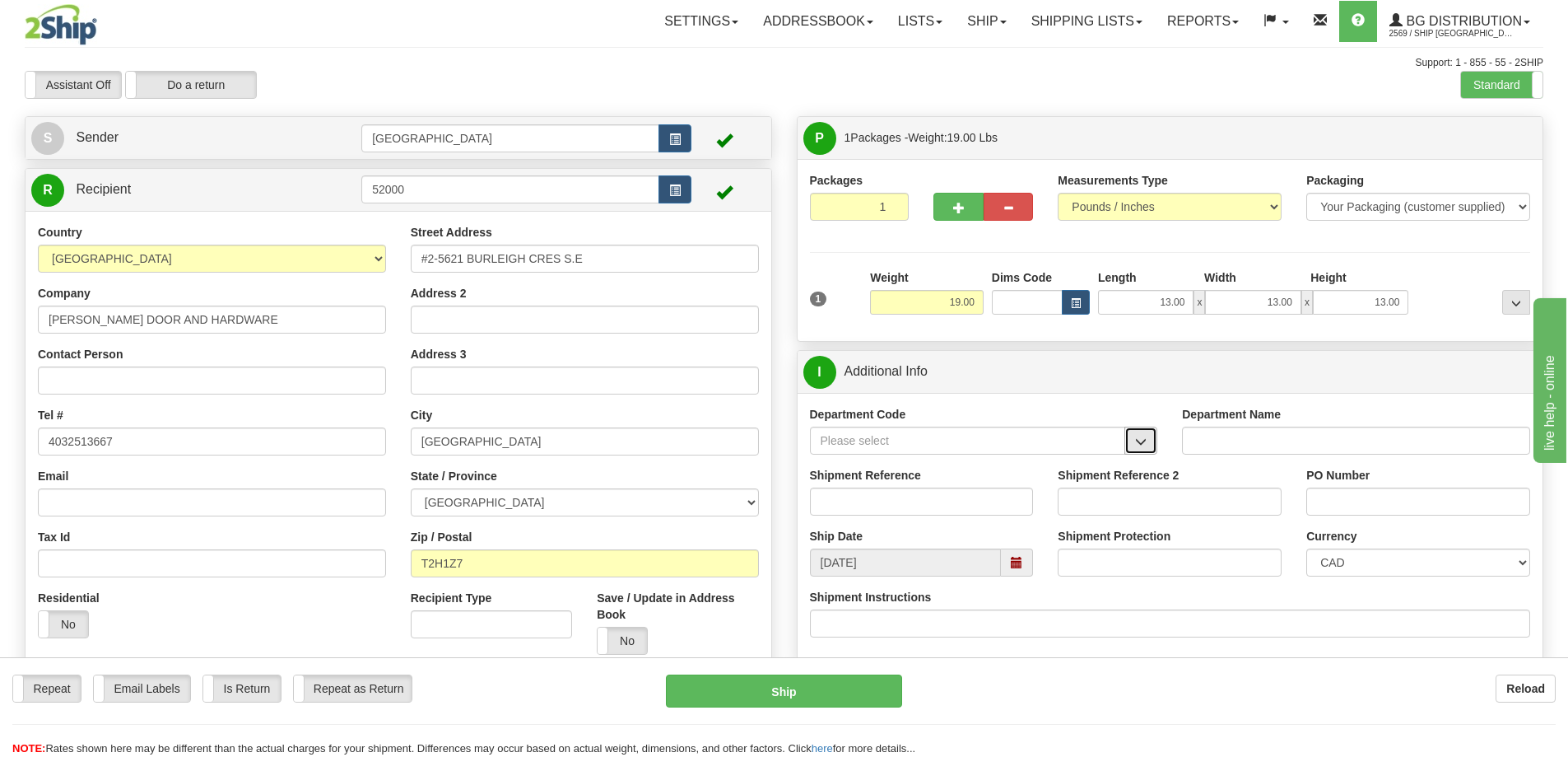
click at [1143, 447] on span "button" at bounding box center [1141, 441] width 12 height 11
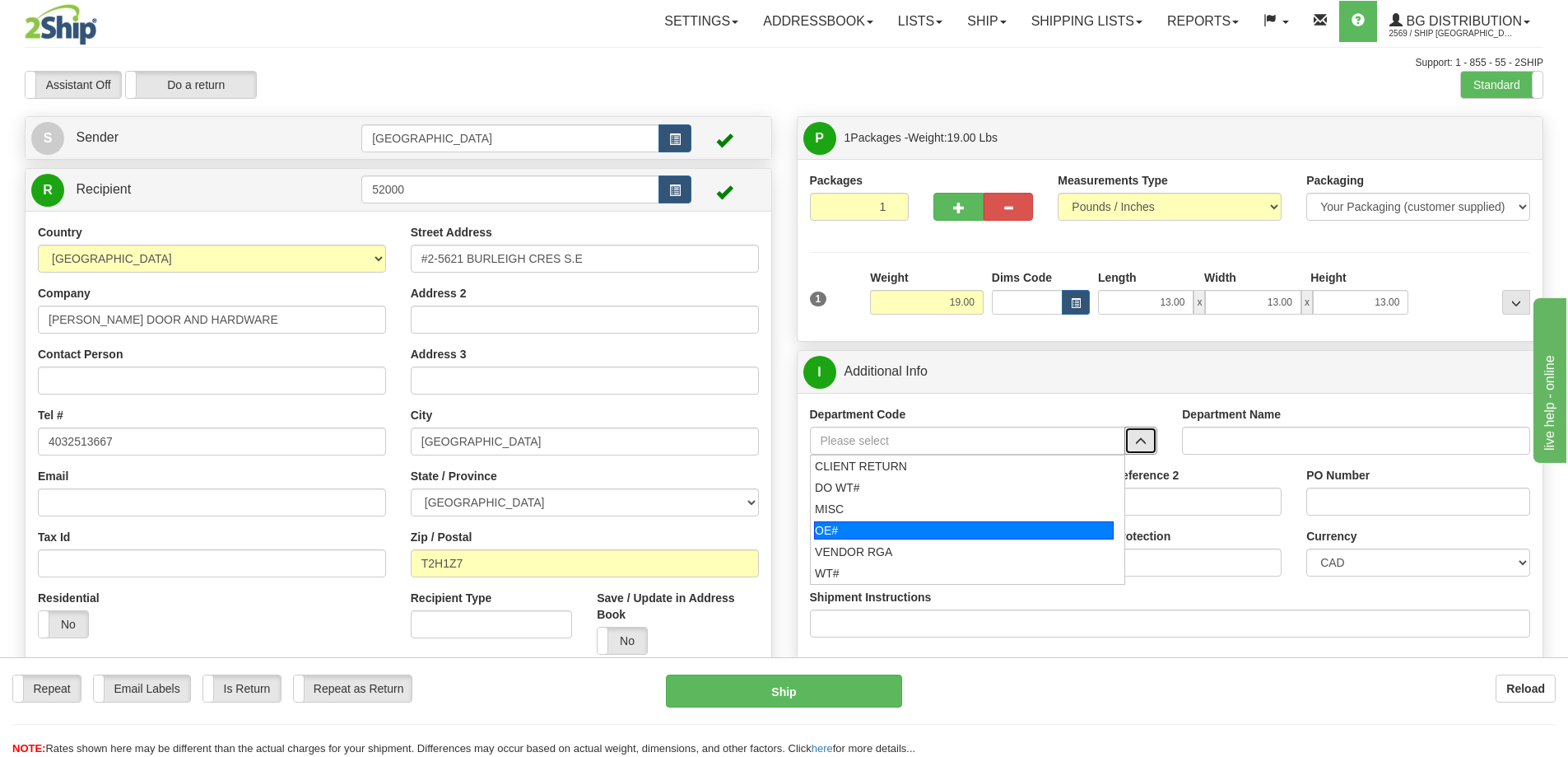
click at [897, 532] on div "OE#" at bounding box center [963, 530] width 300 height 18
type input "OE#"
type input "ORDERS"
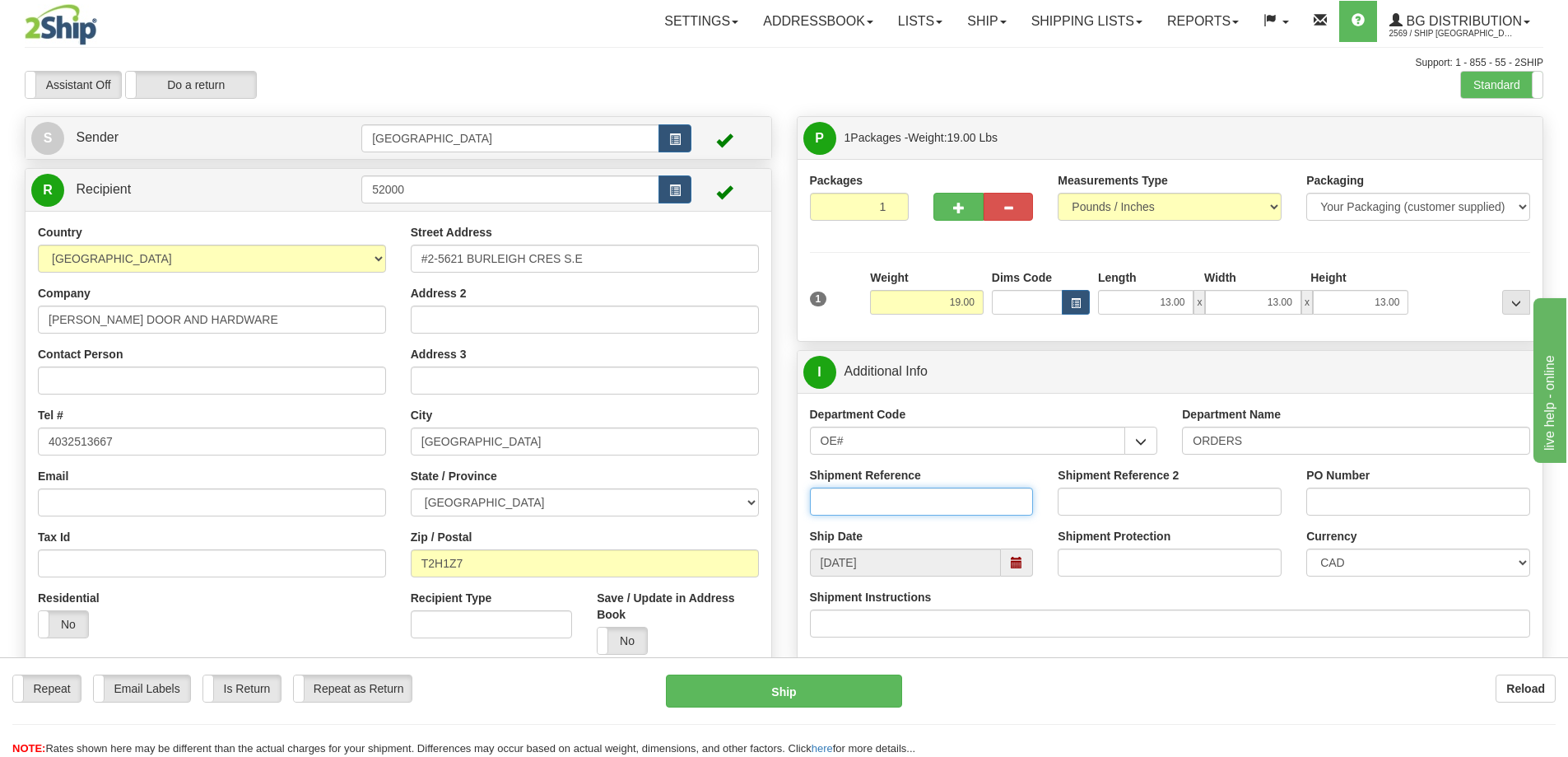
click at [944, 492] on input "Shipment Reference" at bounding box center [921, 502] width 224 height 28
type input "90040399-00"
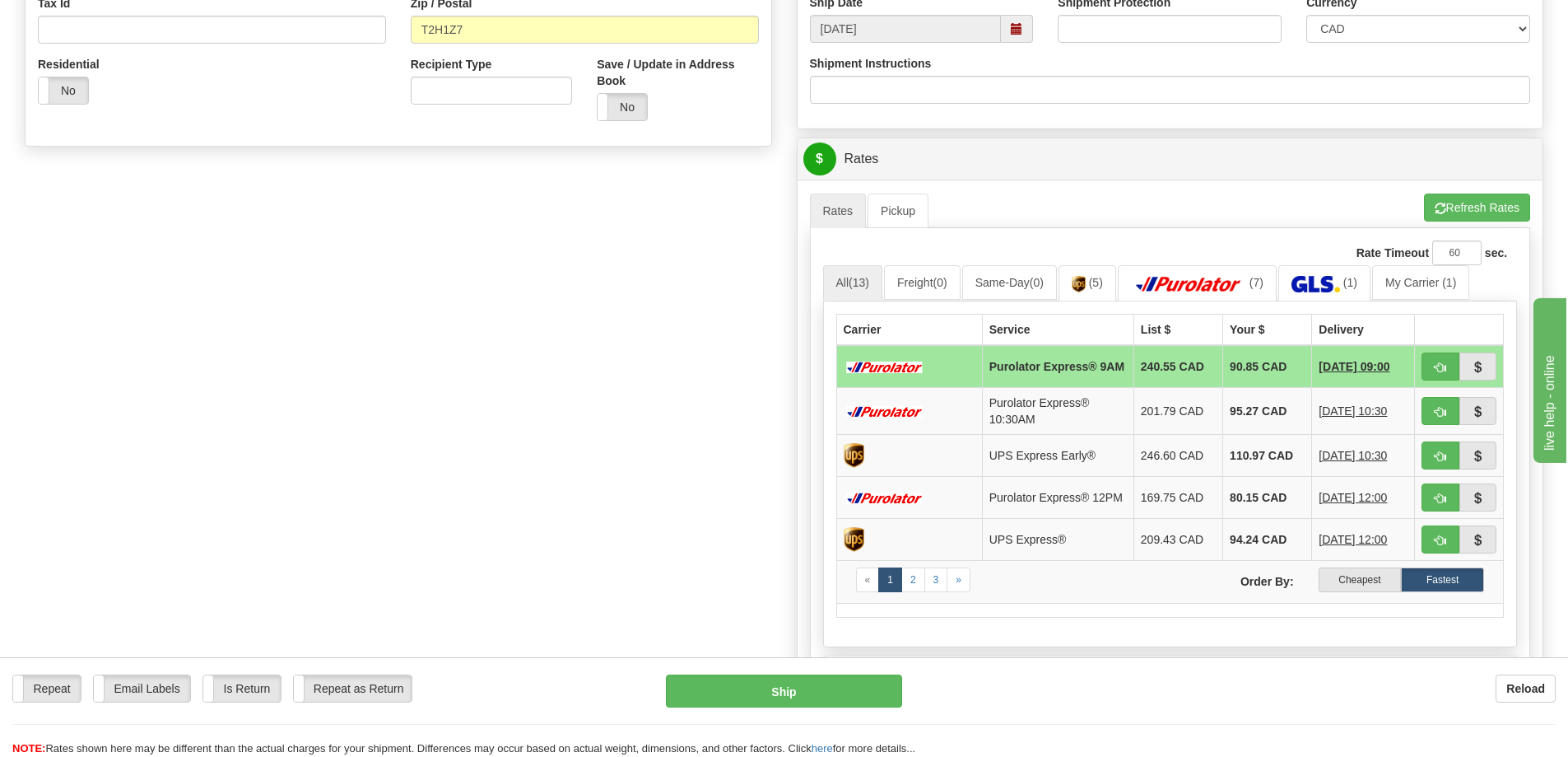
scroll to position [576, 0]
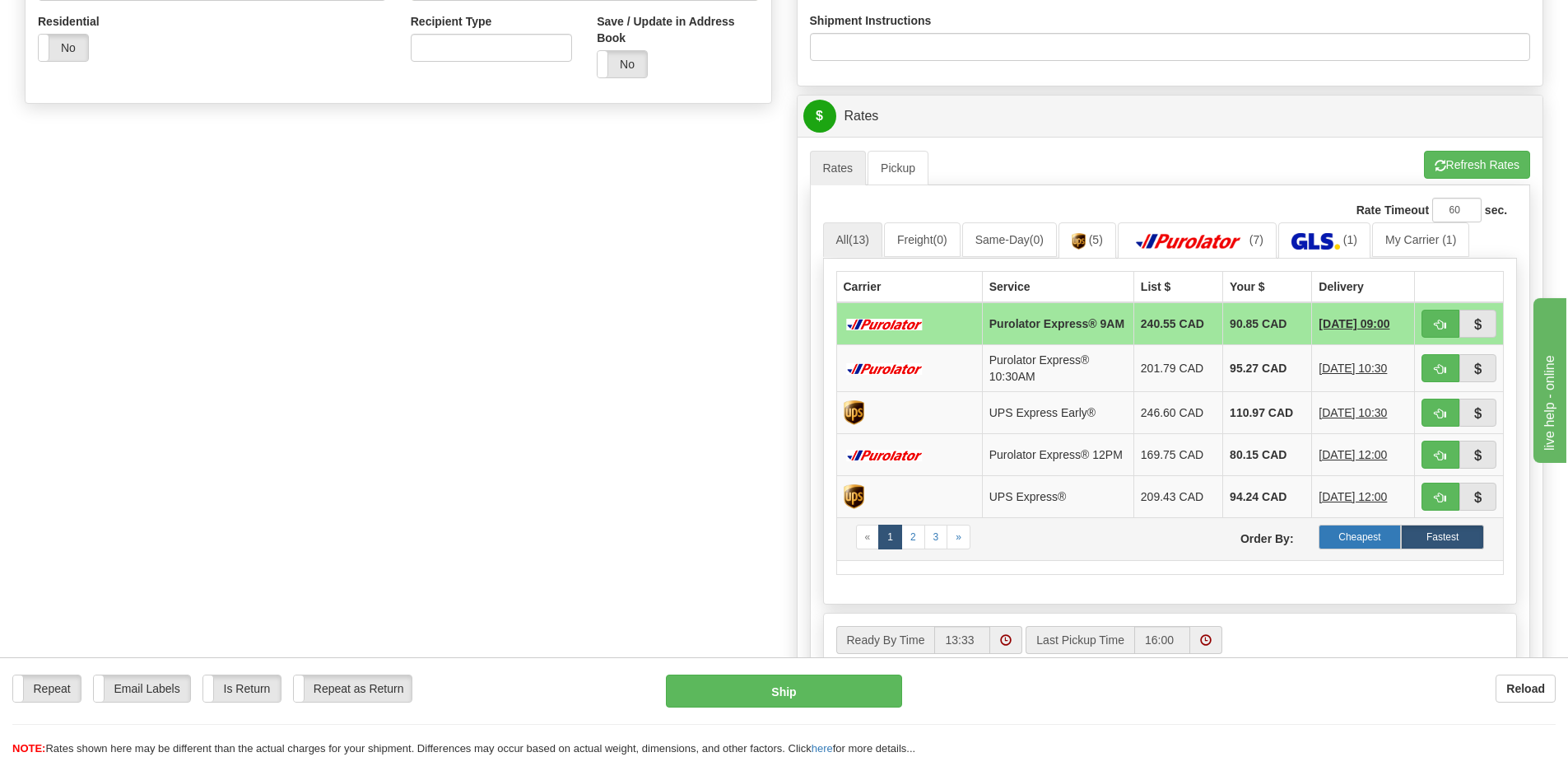
type input "15758"
click at [1359, 548] on label "Cheapest" at bounding box center [1359, 537] width 83 height 25
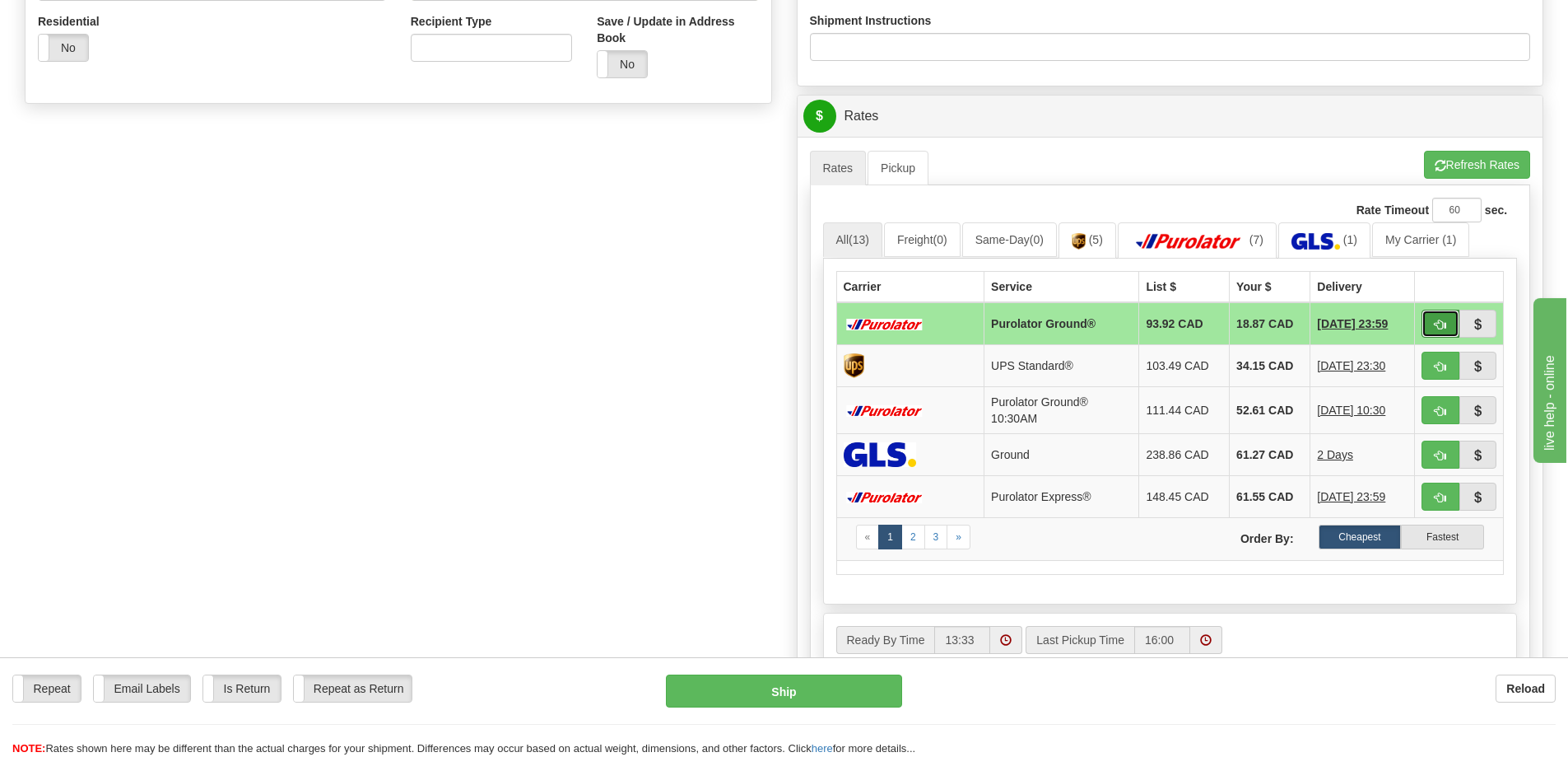
click at [1440, 321] on span "button" at bounding box center [1440, 325] width 12 height 11
type input "260"
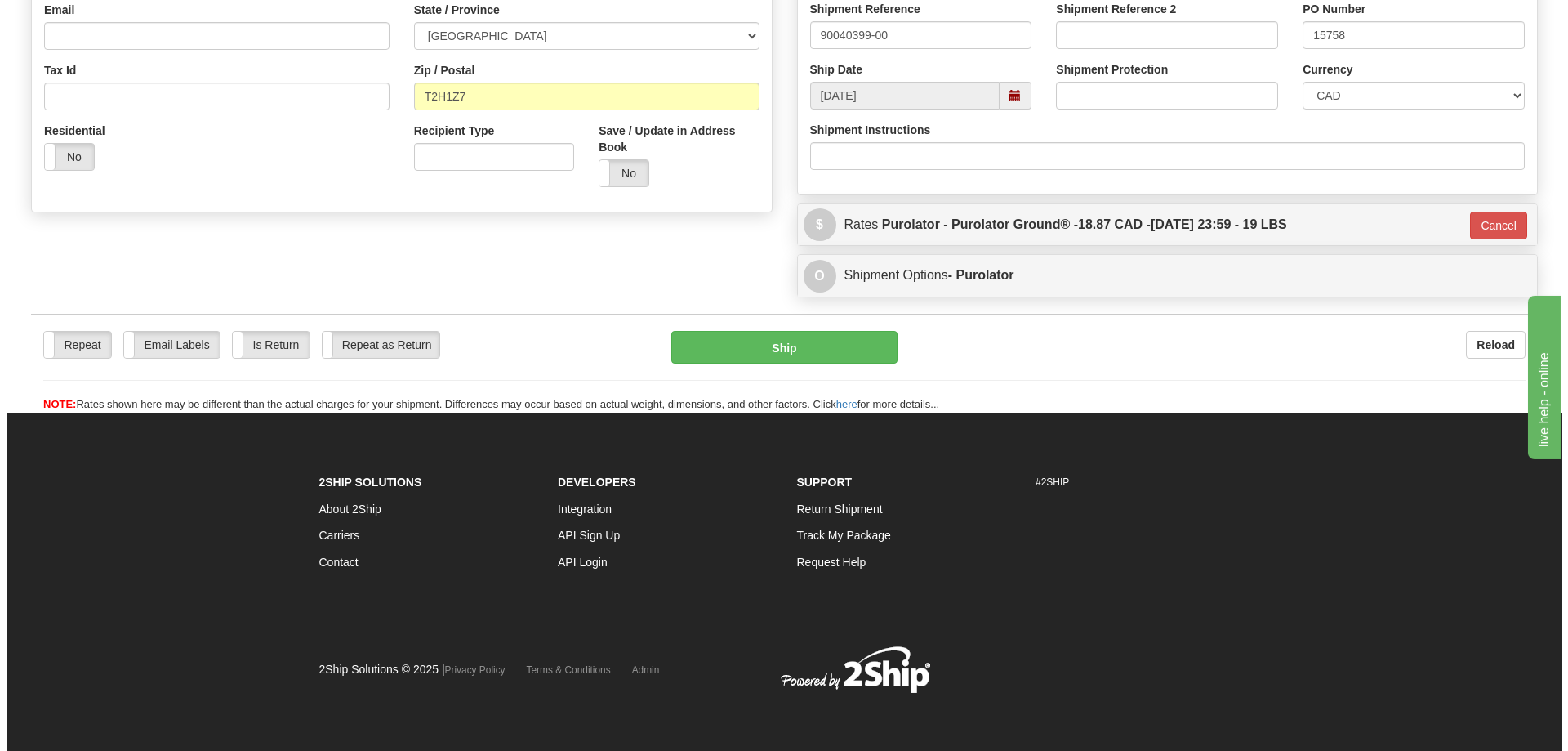
scroll to position [463, 0]
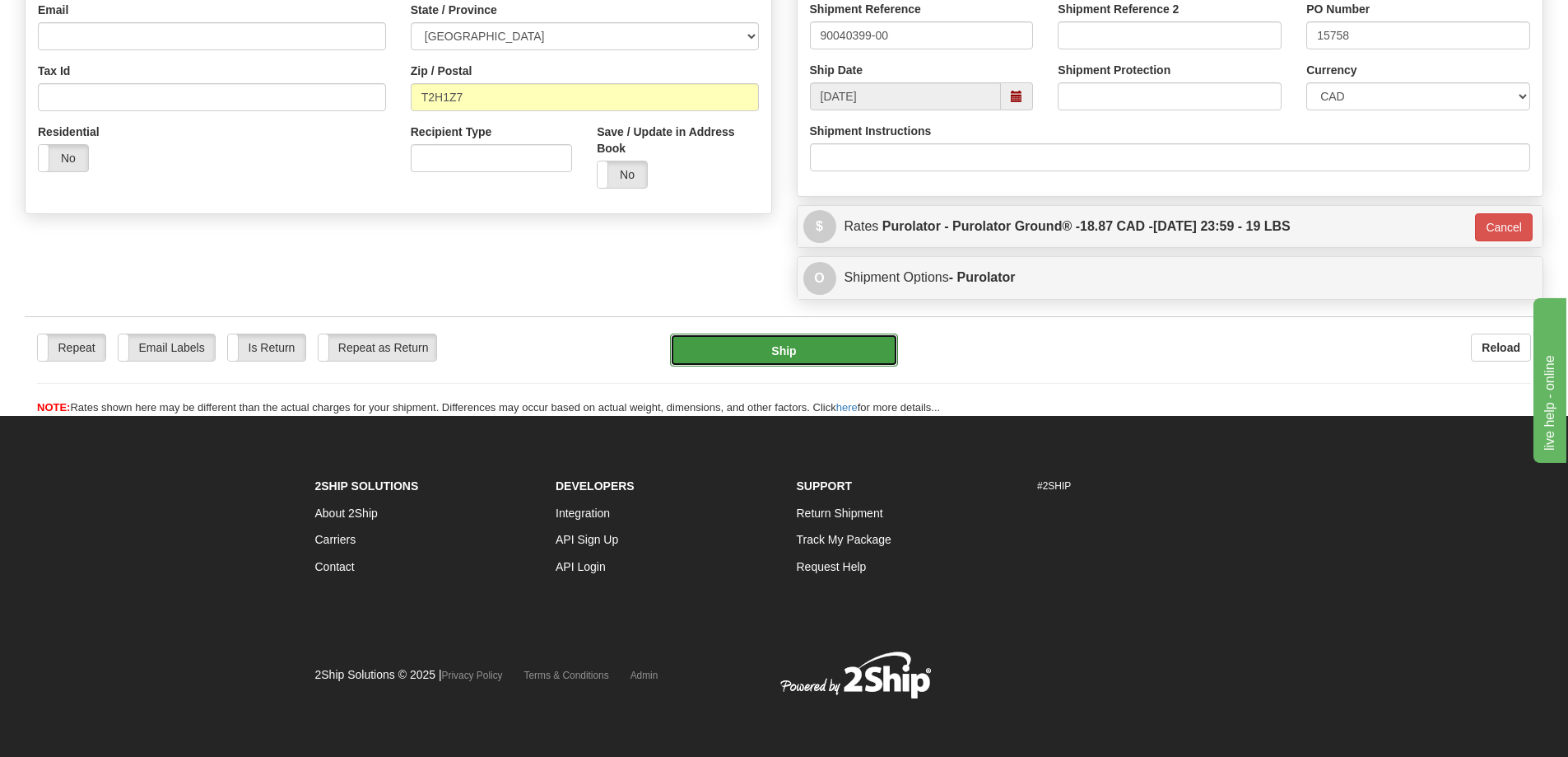
click at [810, 351] on button "Ship" at bounding box center [784, 350] width 228 height 33
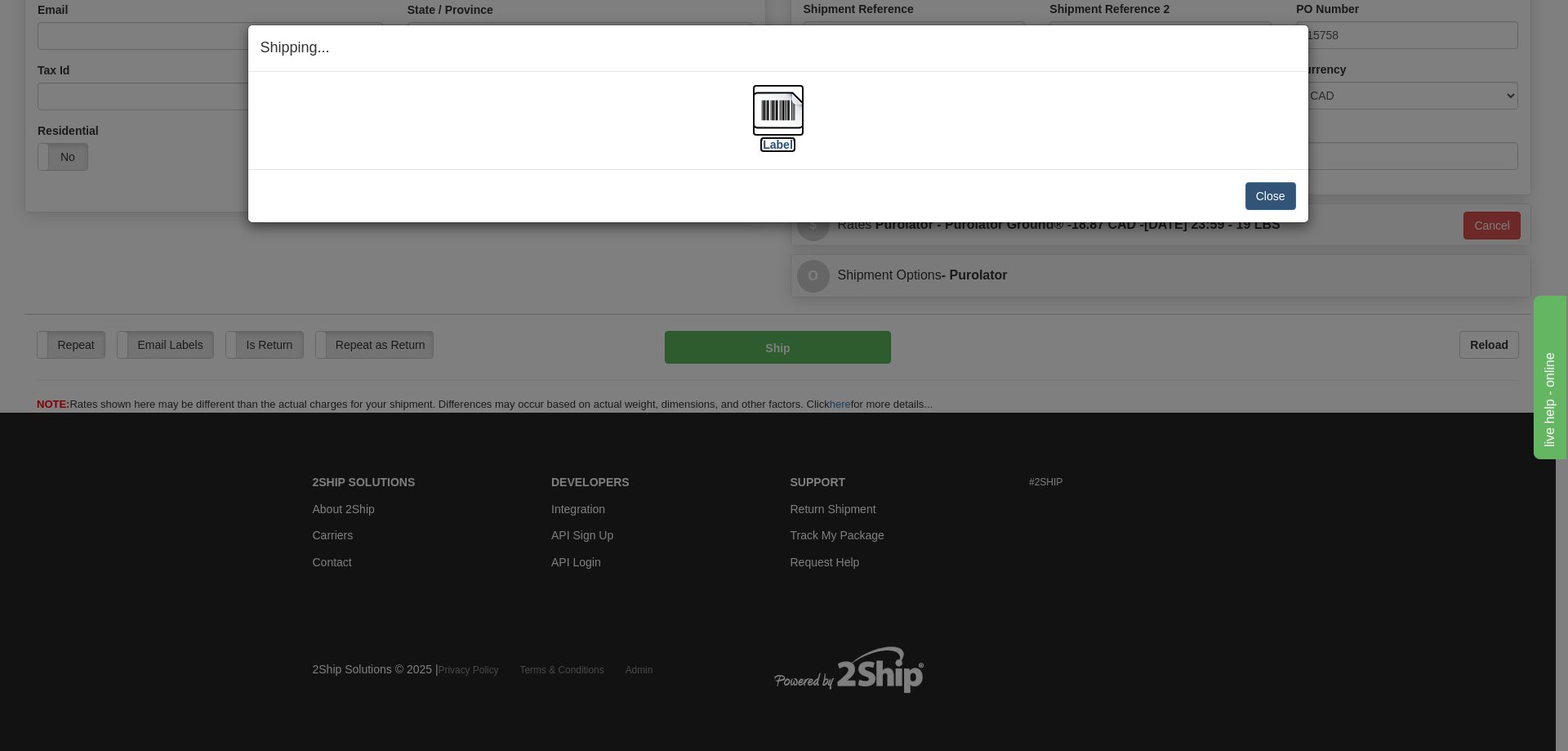
click at [767, 144] on label "[Label]" at bounding box center [779, 145] width 38 height 16
click at [1271, 194] on button "Close" at bounding box center [1270, 196] width 51 height 28
